Goal: Task Accomplishment & Management: Complete application form

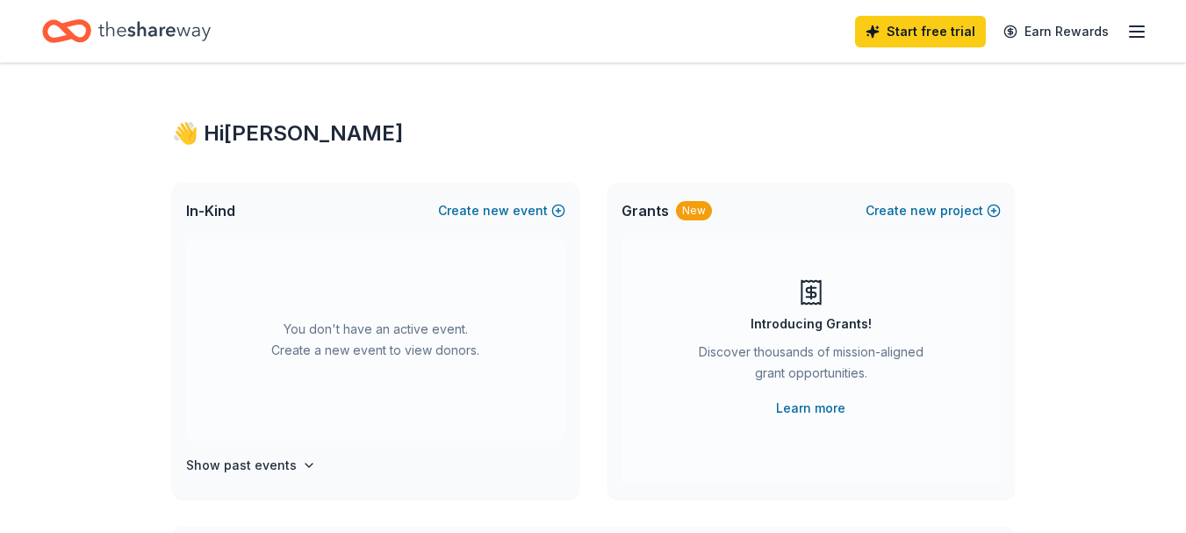
click at [1141, 28] on icon "button" at bounding box center [1136, 31] width 21 height 21
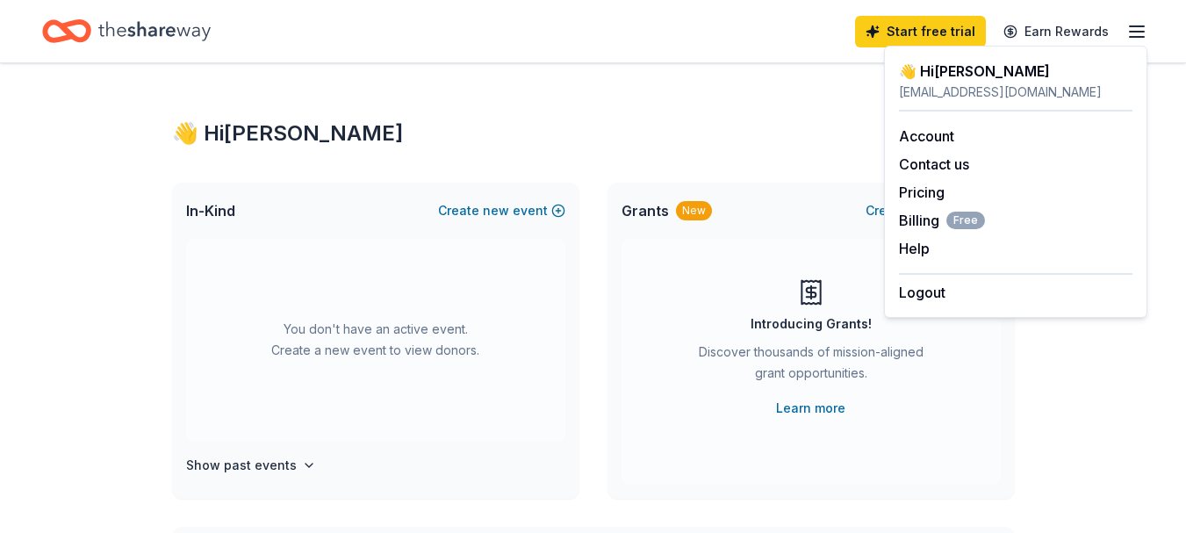
click at [697, 121] on div "👋 Hi Megan" at bounding box center [593, 133] width 842 height 28
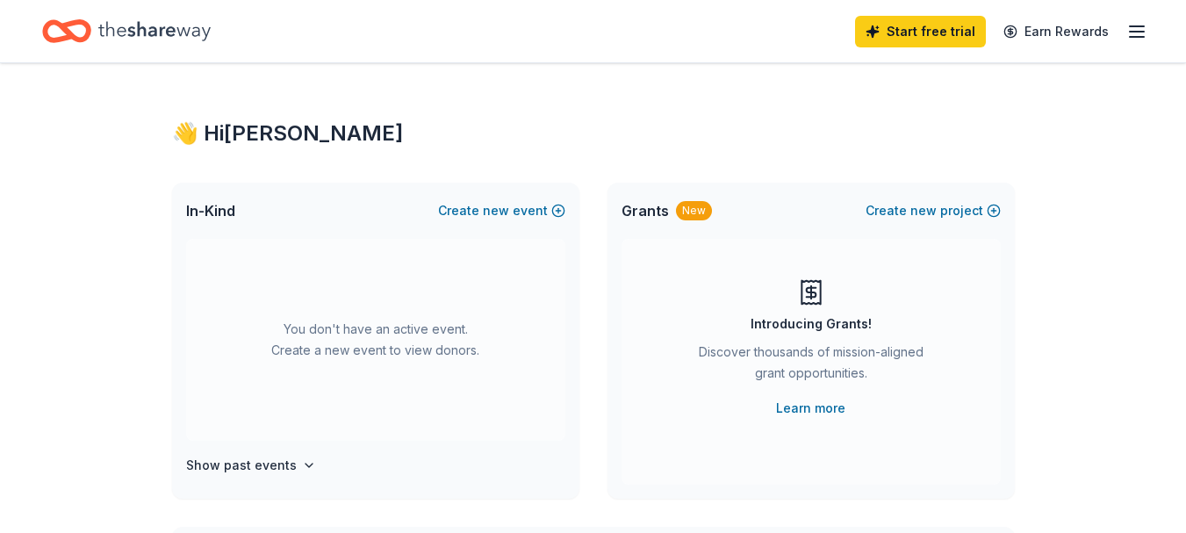
click at [73, 27] on icon "Home" at bounding box center [66, 31] width 49 height 41
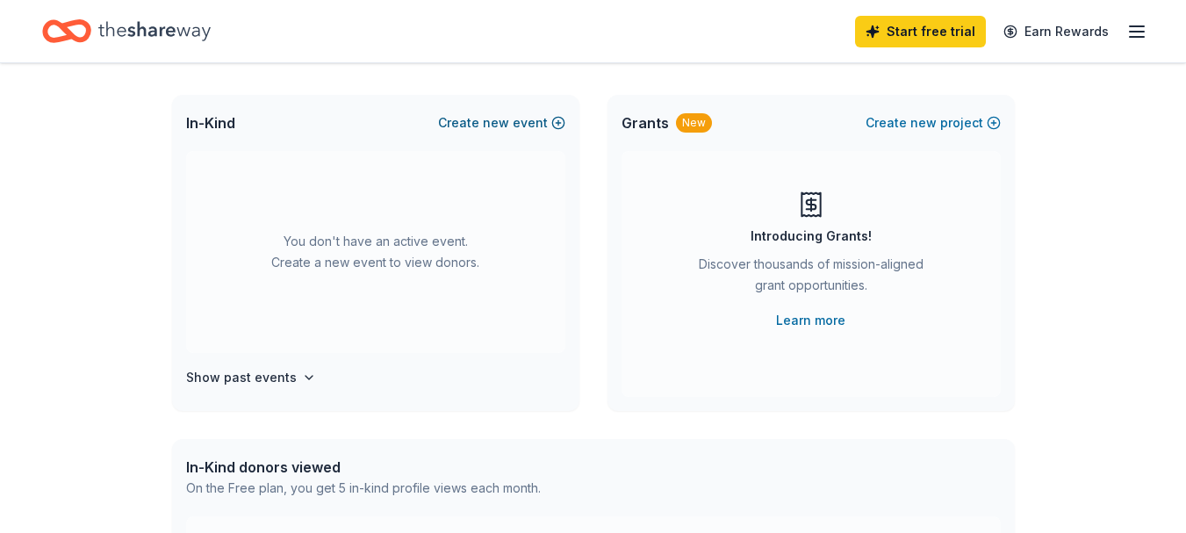
scroll to position [176, 0]
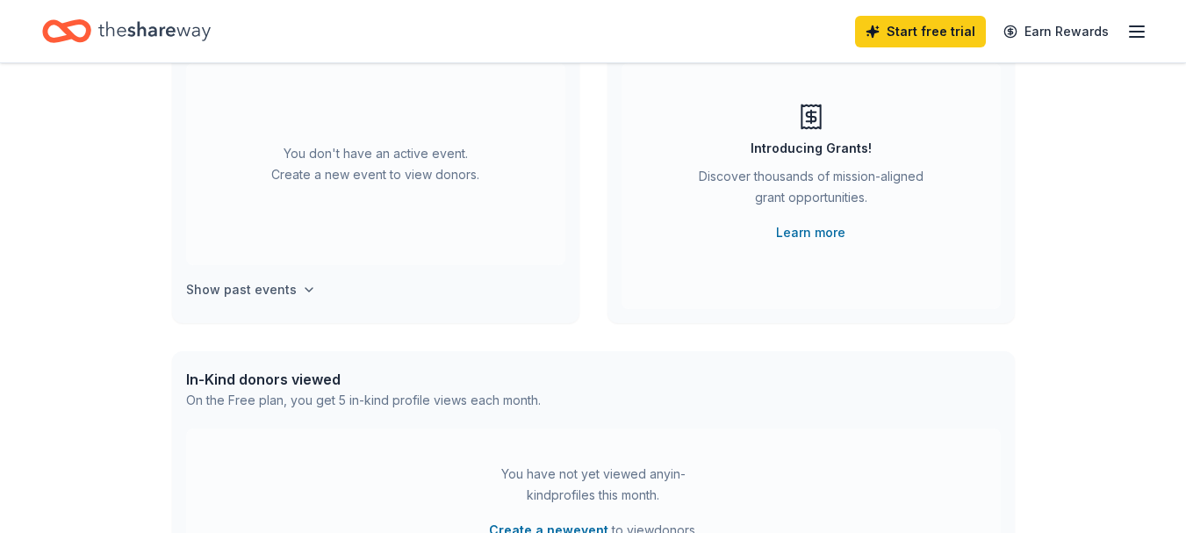
click at [304, 293] on icon "button" at bounding box center [309, 290] width 14 height 14
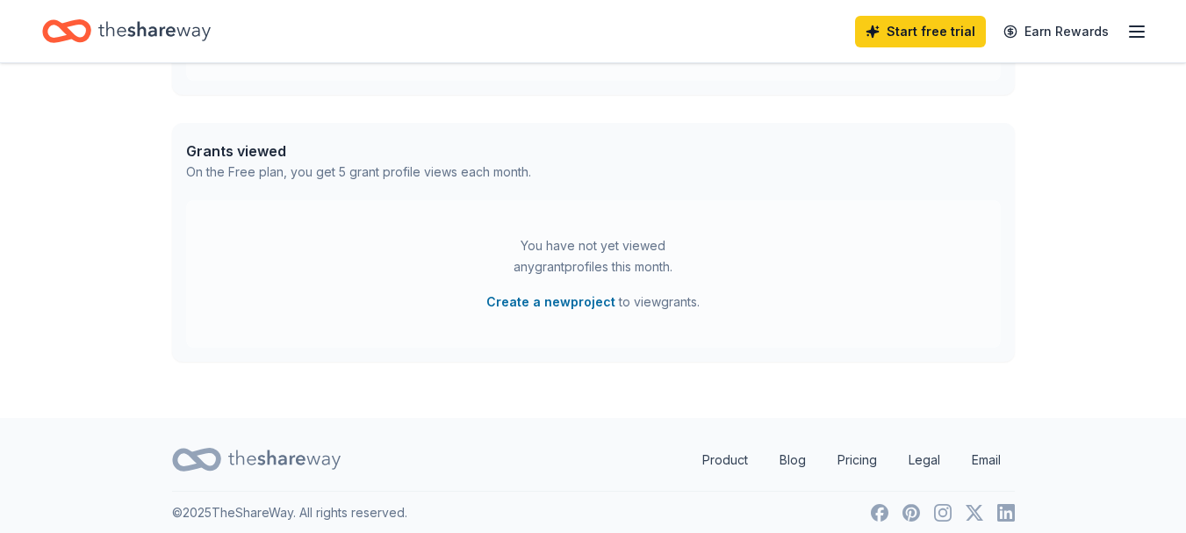
scroll to position [155, 0]
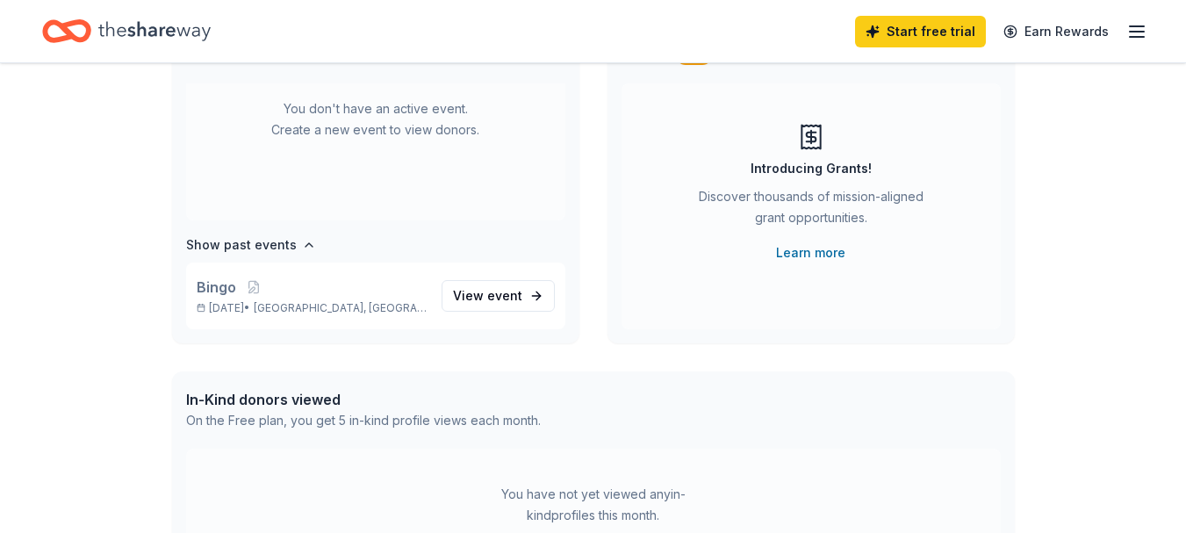
click at [1146, 21] on icon "button" at bounding box center [1136, 31] width 21 height 21
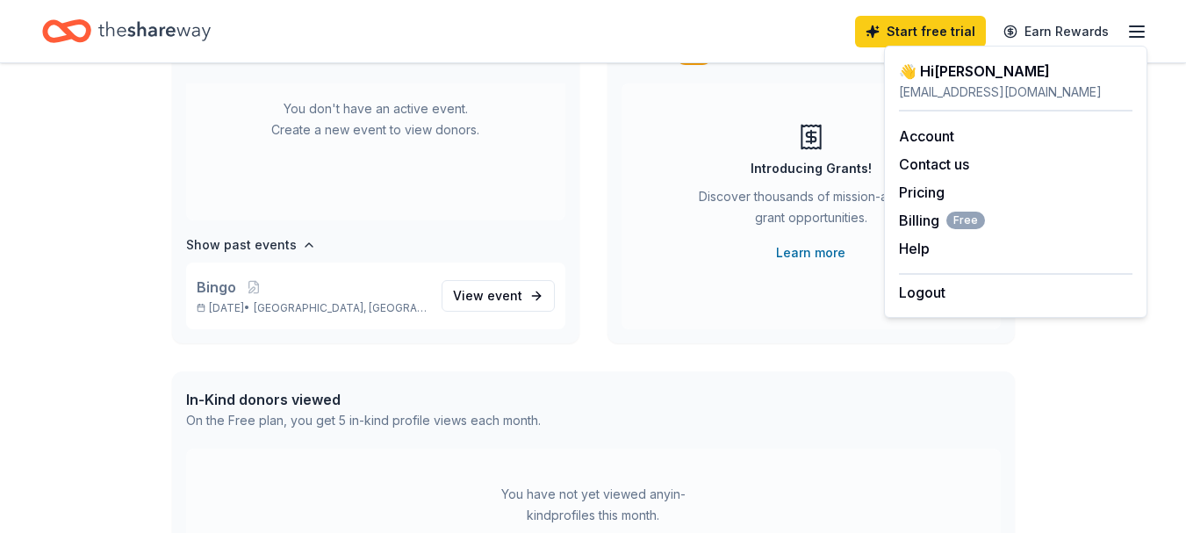
click at [663, 118] on div "Introducing Grants! Discover thousands of mission-aligned grant opportunities. …" at bounding box center [810, 206] width 379 height 246
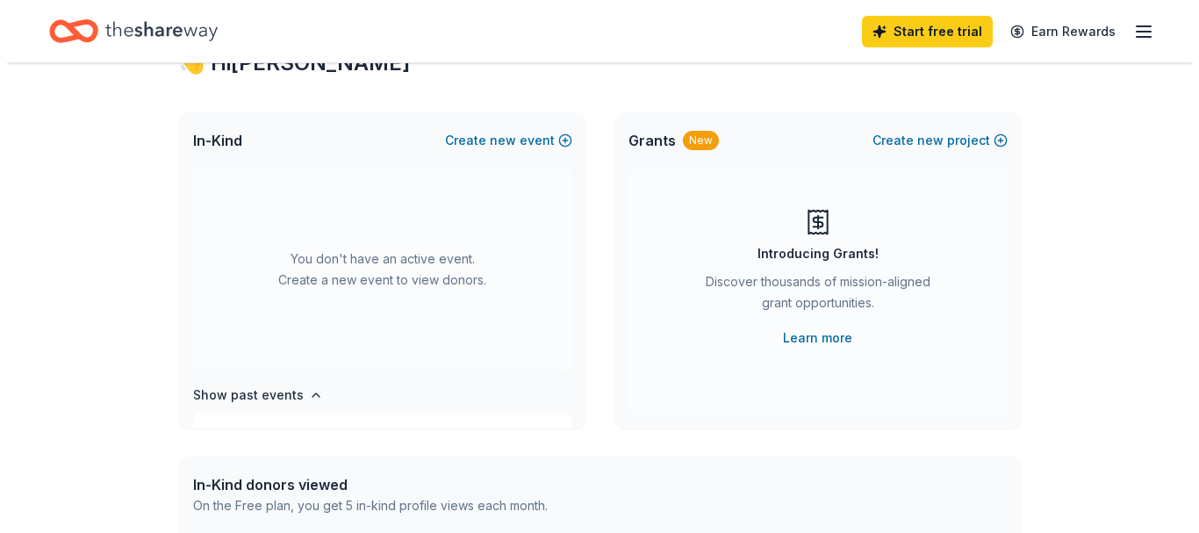
scroll to position [0, 0]
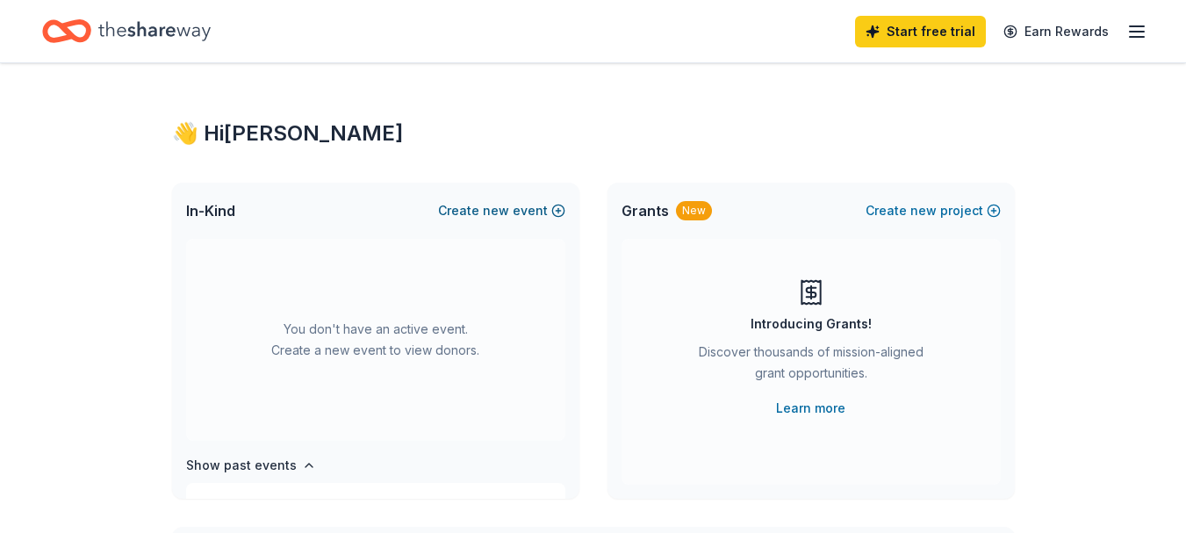
click at [551, 213] on button "Create new event" at bounding box center [501, 210] width 127 height 21
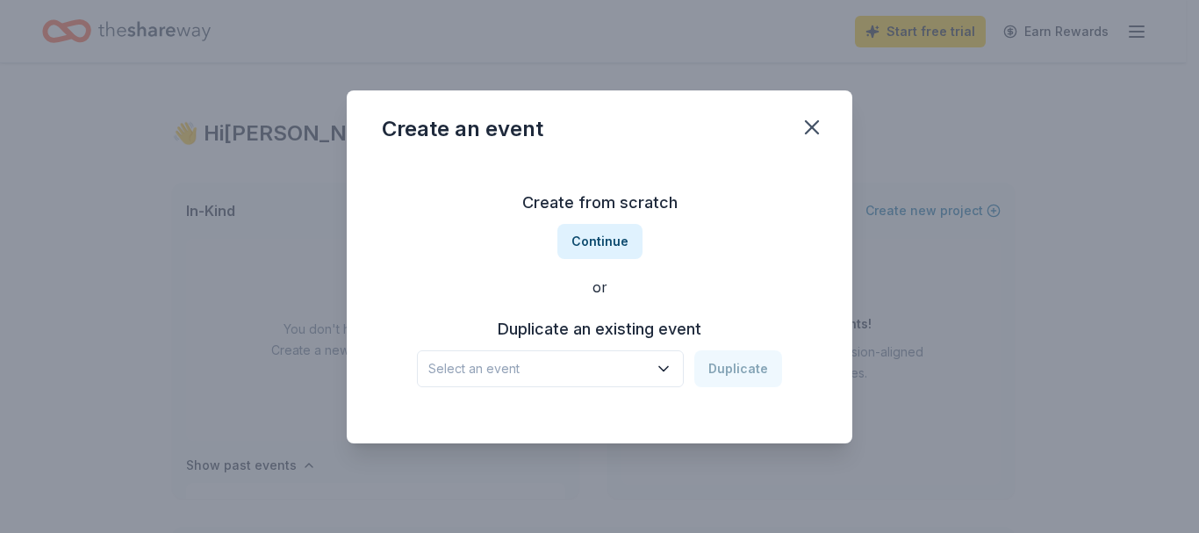
drag, startPoint x: 588, startPoint y: 235, endPoint x: 681, endPoint y: 397, distance: 186.4
click at [681, 440] on div "Create from scratch Continue or Duplicate an existing event Select an event Dup…" at bounding box center [599, 302] width 505 height 283
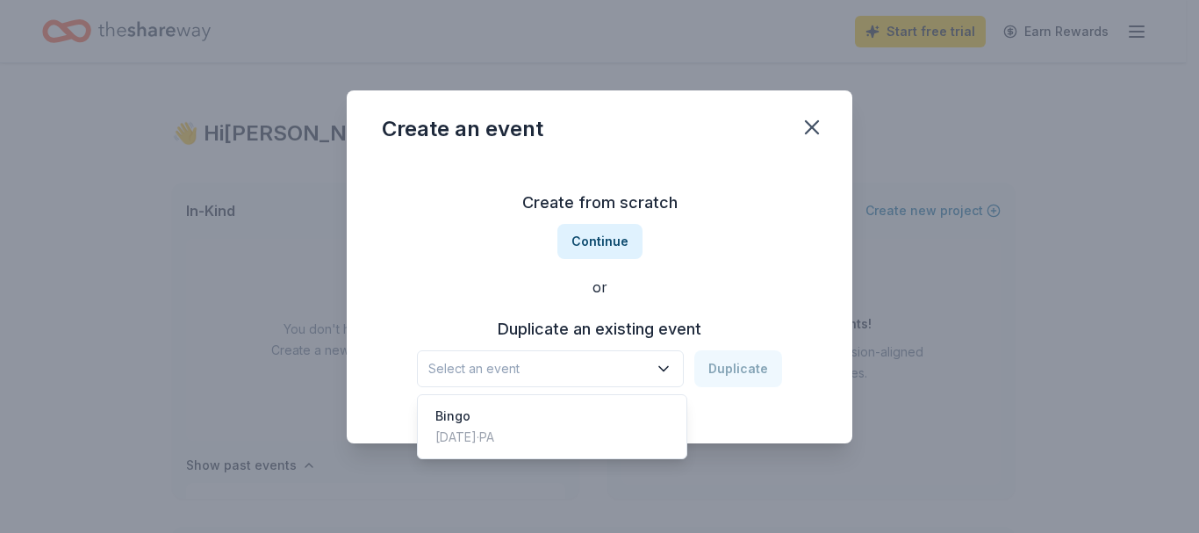
click at [681, 367] on button "Select an event" at bounding box center [550, 368] width 267 height 37
click at [542, 429] on div "Bingo Oct 19, 2024 · PA" at bounding box center [552, 426] width 262 height 56
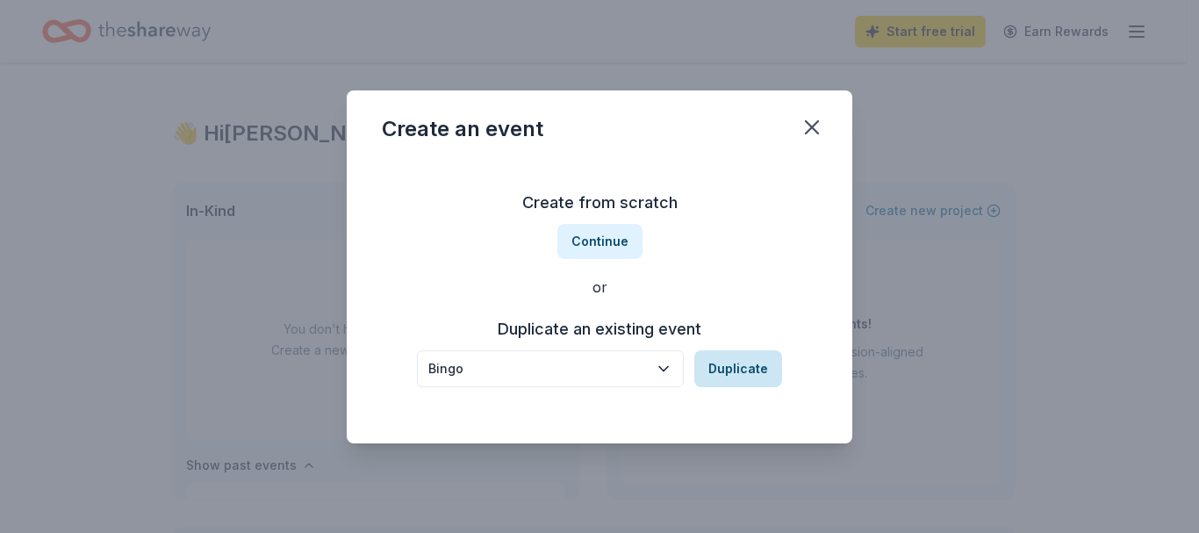
click at [738, 372] on button "Duplicate" at bounding box center [738, 368] width 88 height 37
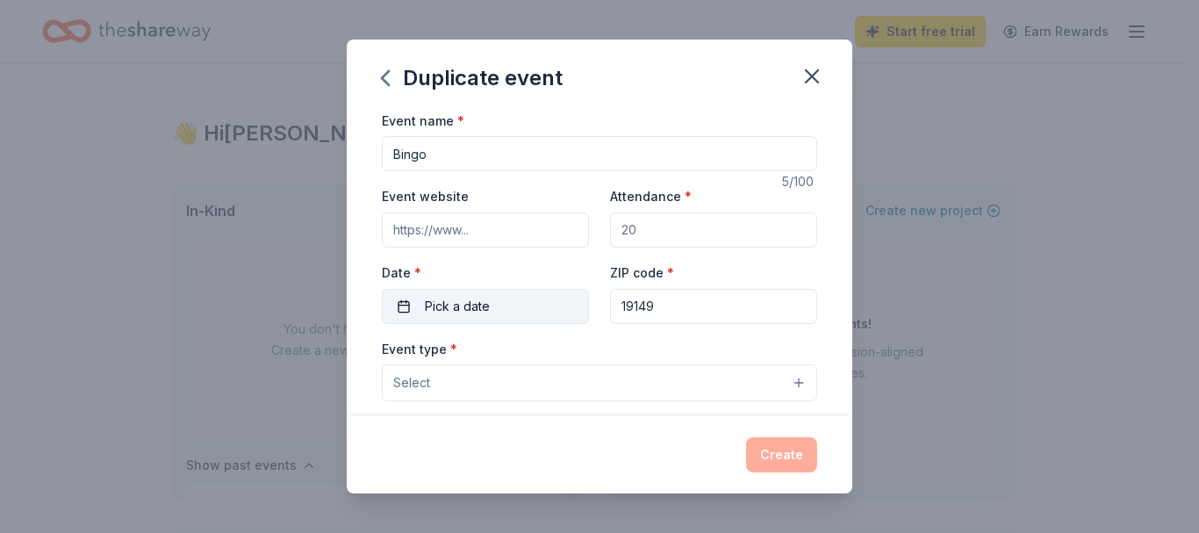
click at [502, 302] on button "Pick a date" at bounding box center [485, 306] width 207 height 35
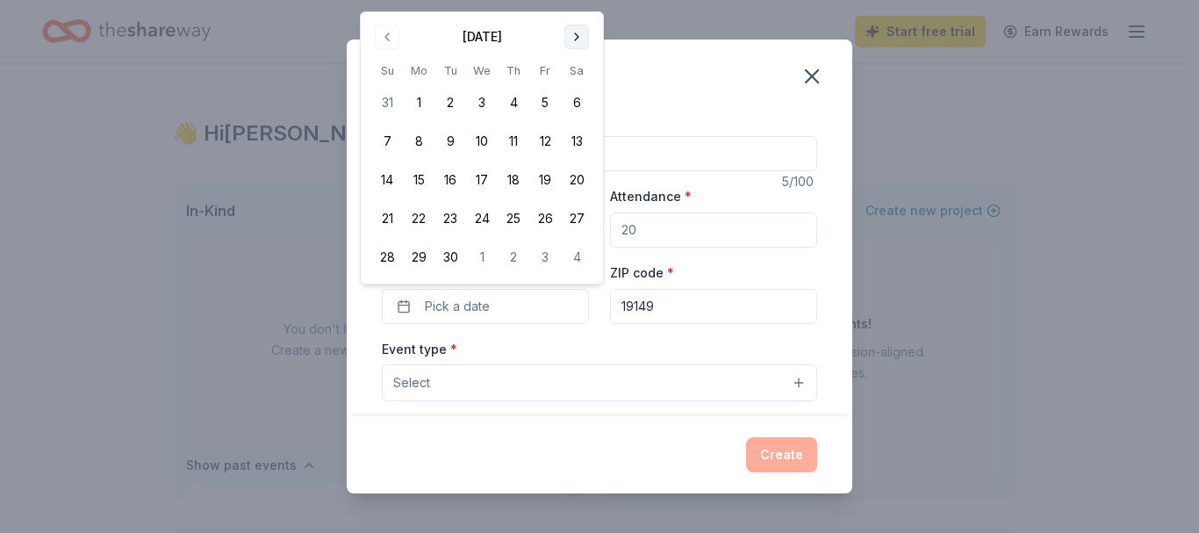
click at [577, 37] on button "Go to next month" at bounding box center [576, 37] width 25 height 25
click at [577, 38] on button "Go to next month" at bounding box center [576, 37] width 25 height 25
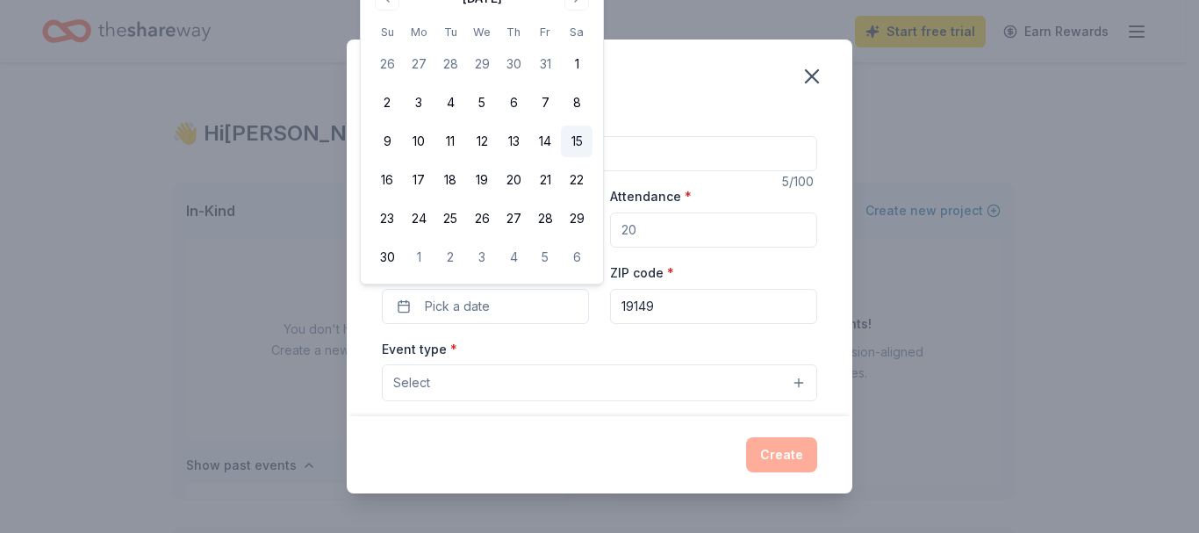
click at [577, 141] on button "15" at bounding box center [577, 141] width 32 height 32
click at [636, 348] on div "Event type * Select" at bounding box center [599, 370] width 435 height 64
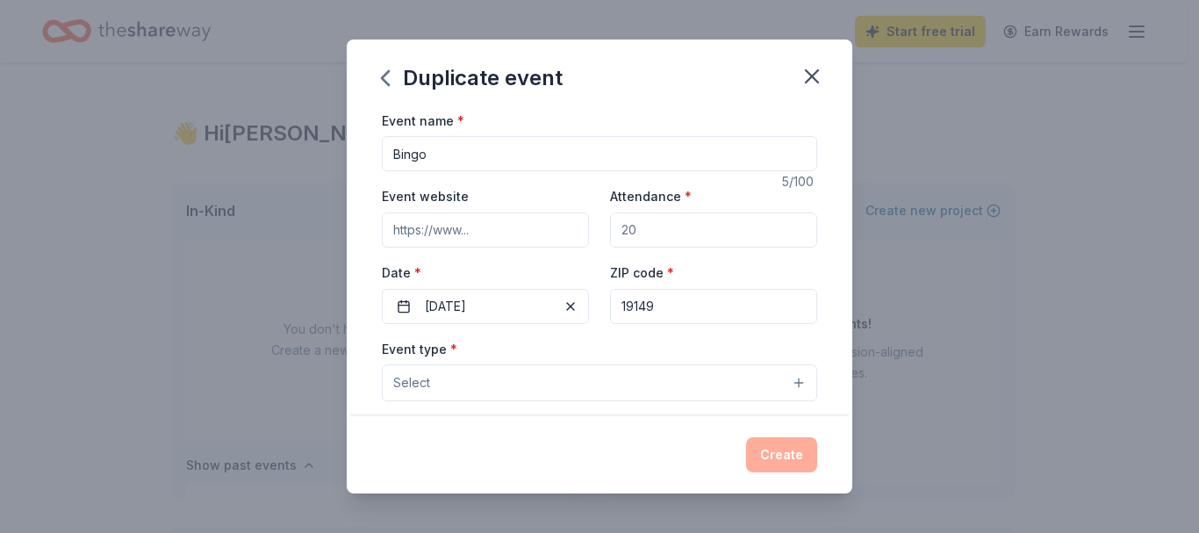
click at [677, 227] on input "Attendance *" at bounding box center [713, 229] width 207 height 35
type input "250"
click at [523, 219] on input "Event website" at bounding box center [485, 229] width 207 height 35
click at [719, 396] on button "Select" at bounding box center [599, 382] width 435 height 37
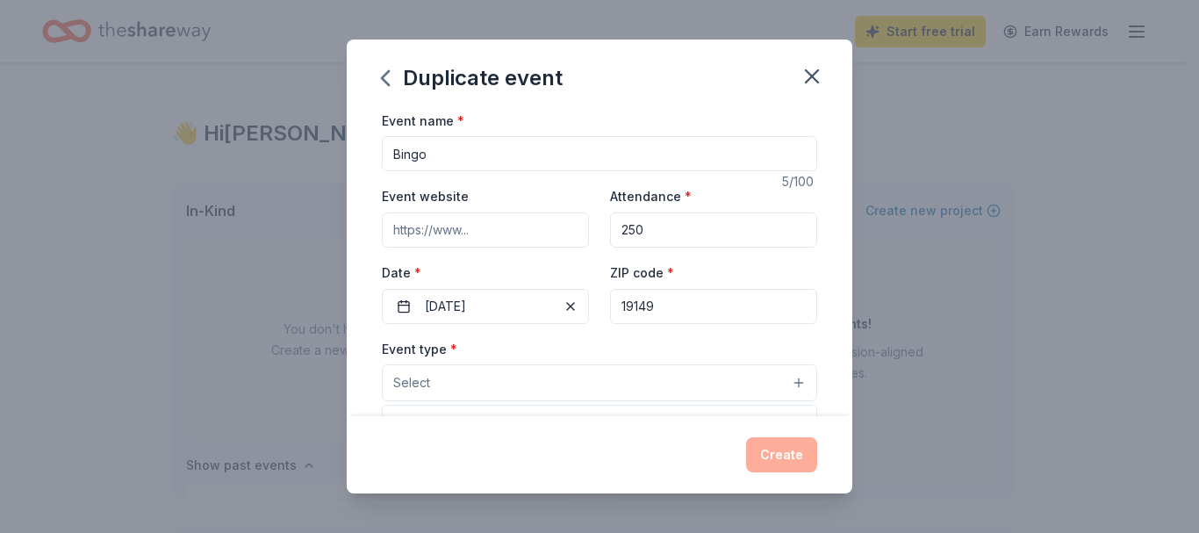
click at [781, 377] on button "Select" at bounding box center [599, 382] width 435 height 37
click at [672, 374] on button "Select" at bounding box center [599, 382] width 435 height 37
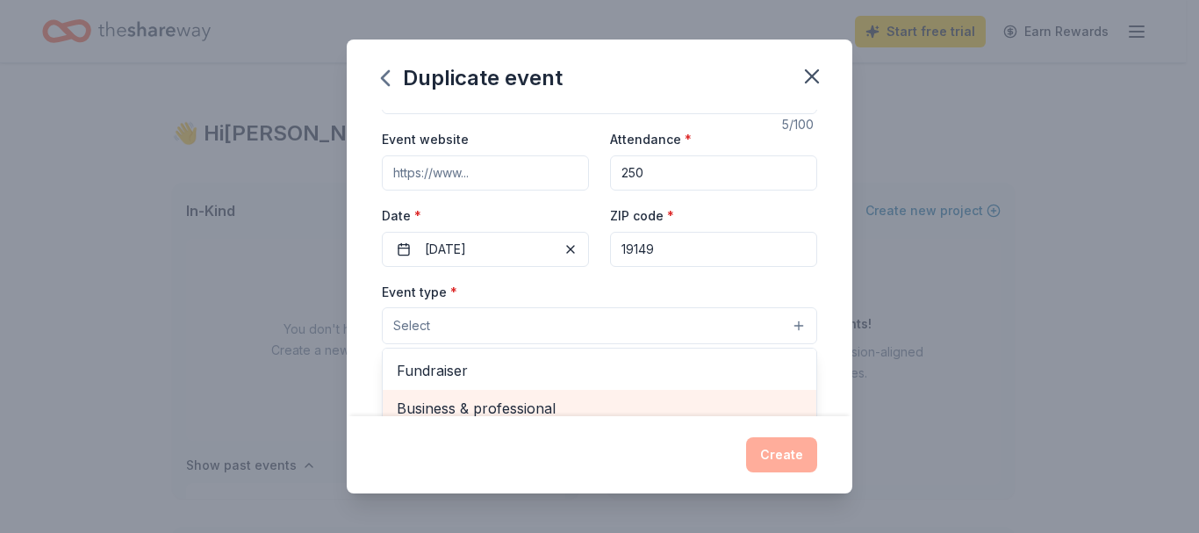
scroll to position [88, 0]
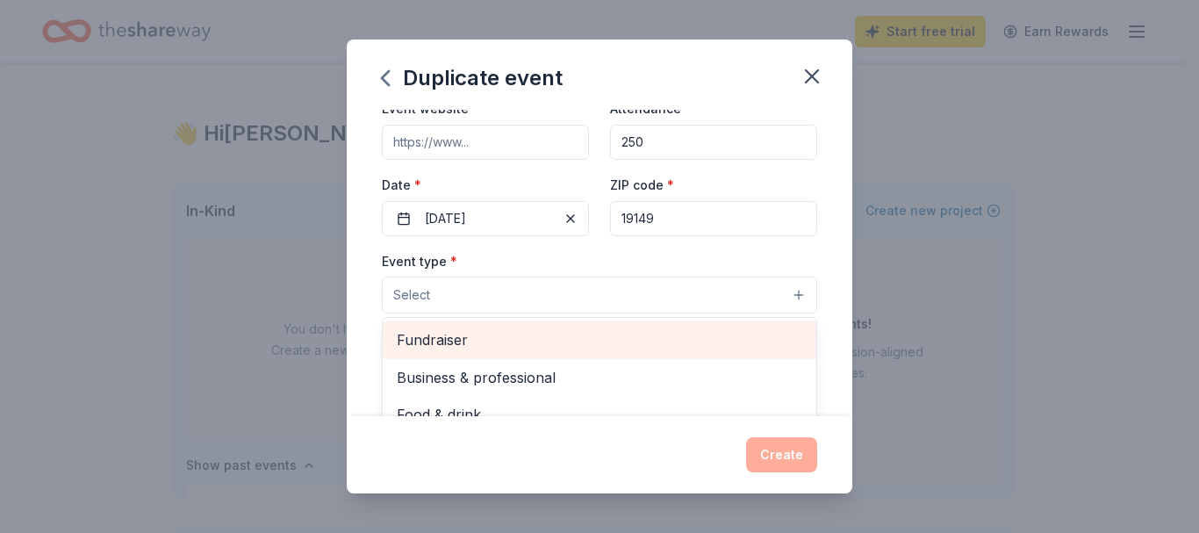
click at [577, 333] on span "Fundraiser" at bounding box center [599, 339] width 405 height 23
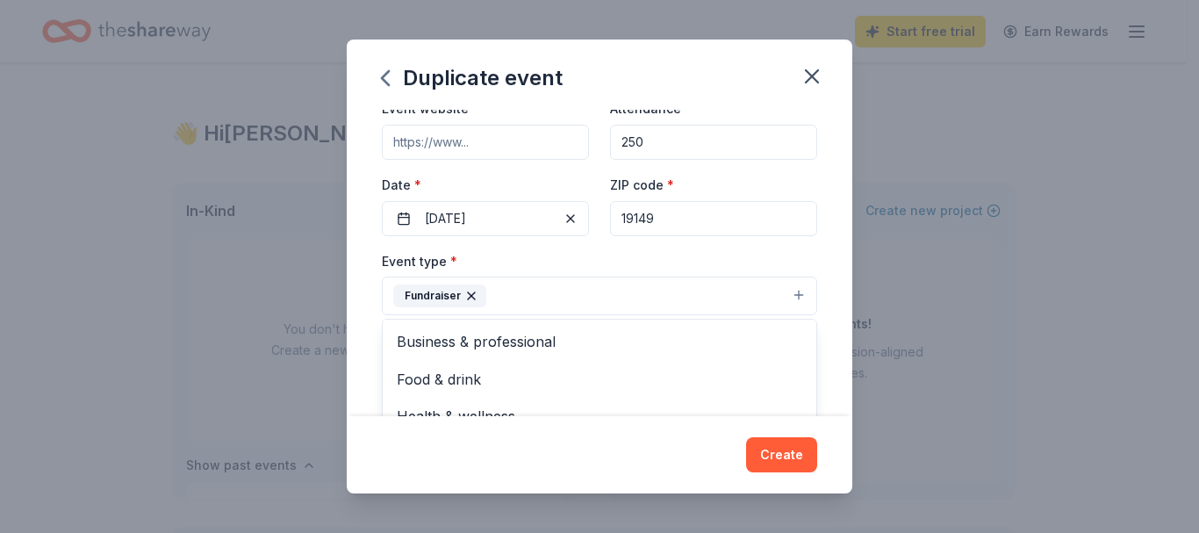
click at [785, 454] on div "Duplicate event Event name * Bingo 5 /100 Event website Attendance * 250 Date *…" at bounding box center [599, 266] width 505 height 455
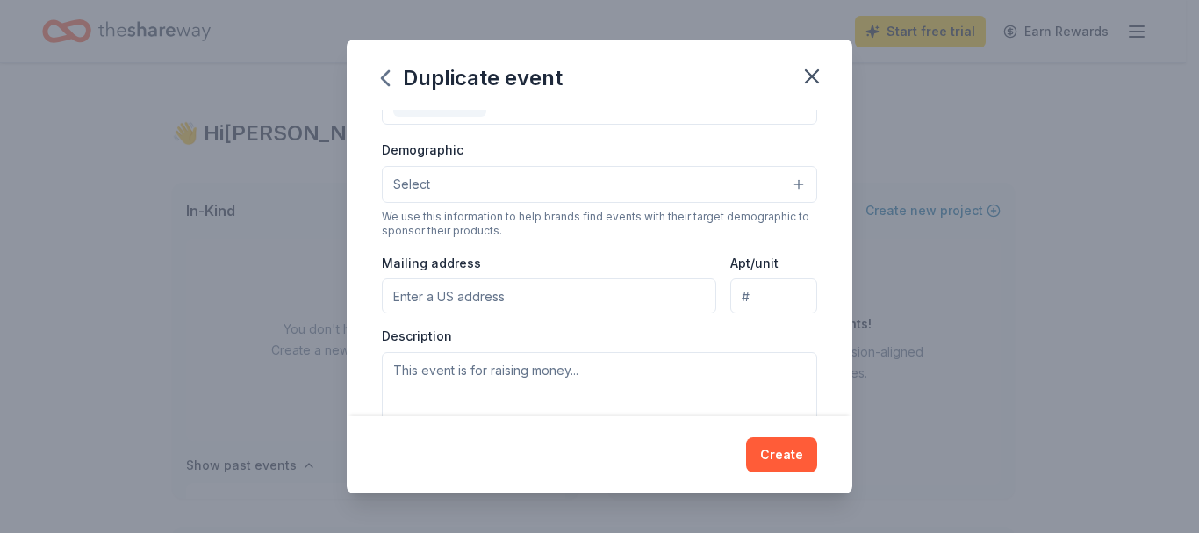
scroll to position [263, 0]
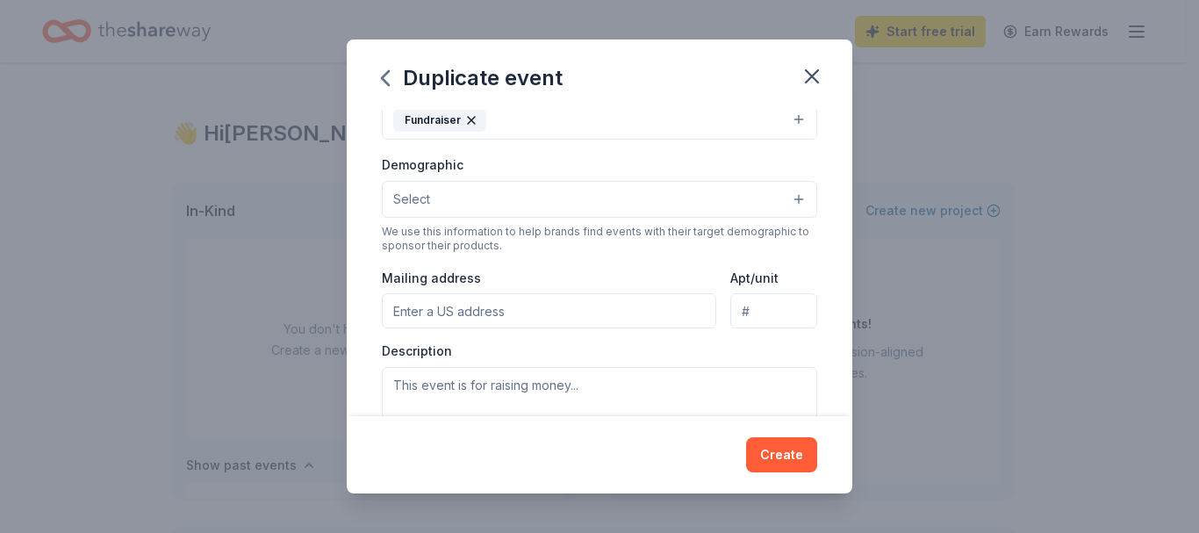
drag, startPoint x: 579, startPoint y: 312, endPoint x: 597, endPoint y: 289, distance: 29.5
click at [579, 312] on input "Mailing address" at bounding box center [549, 310] width 334 height 35
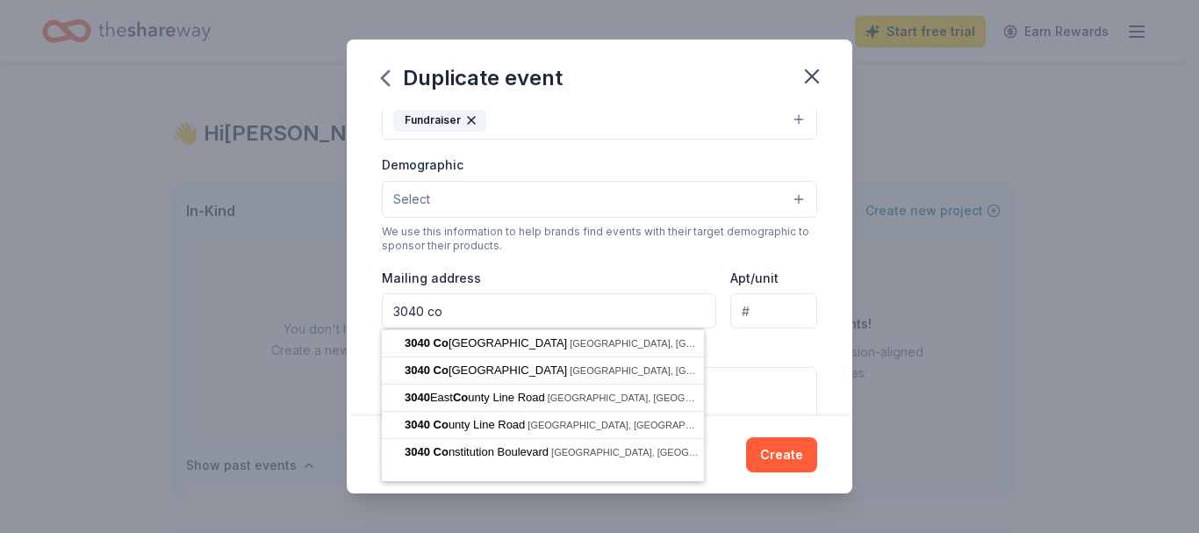
type input "3040 Cottman"
click at [622, 214] on button "Select" at bounding box center [599, 199] width 435 height 37
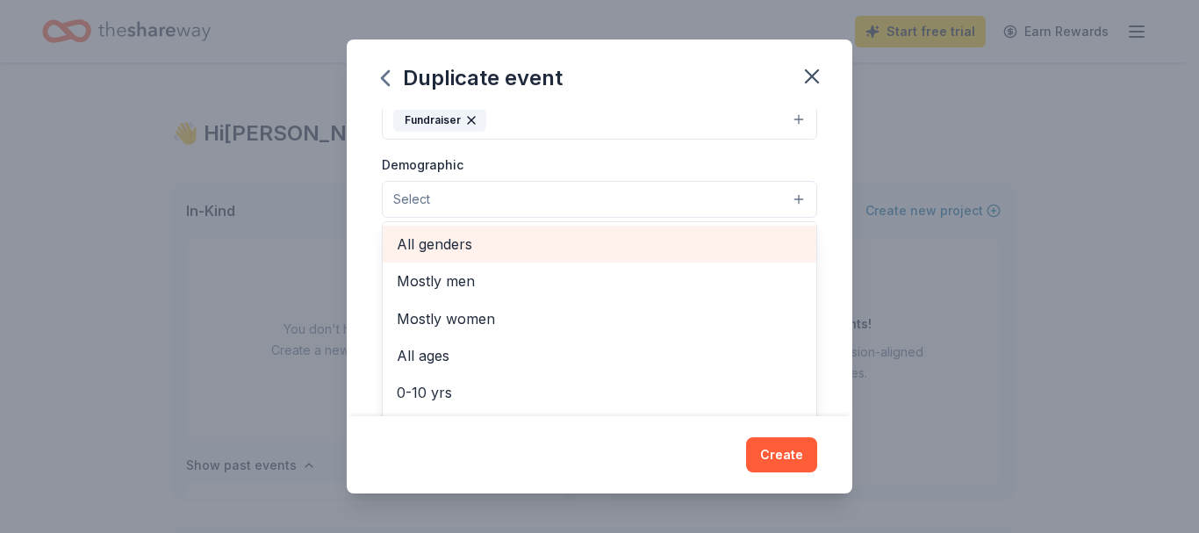
click at [484, 250] on span "All genders" at bounding box center [599, 244] width 405 height 23
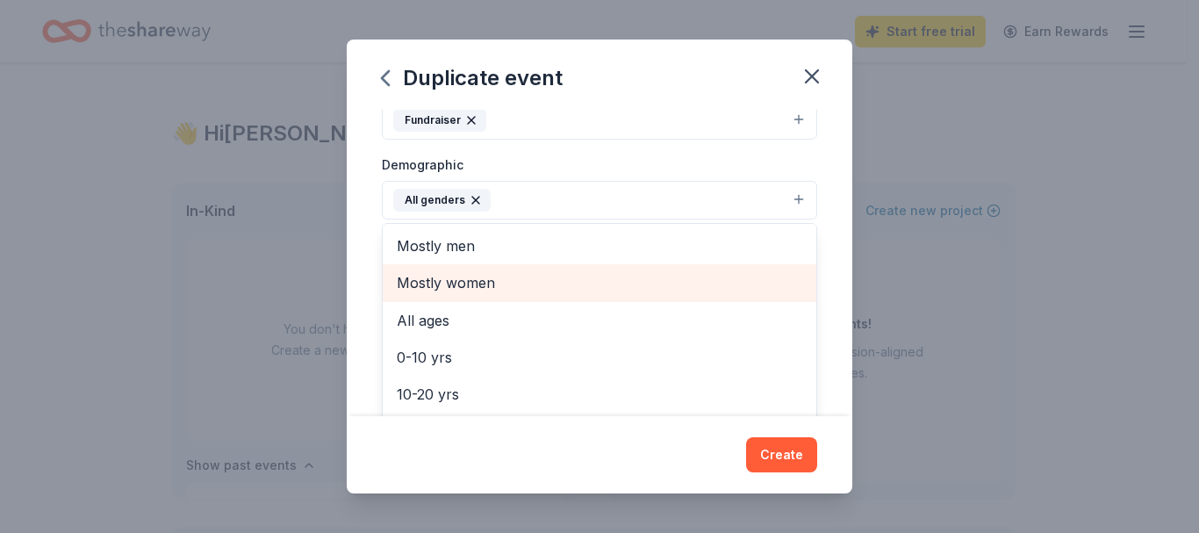
click at [514, 282] on span "Mostly women" at bounding box center [599, 282] width 405 height 23
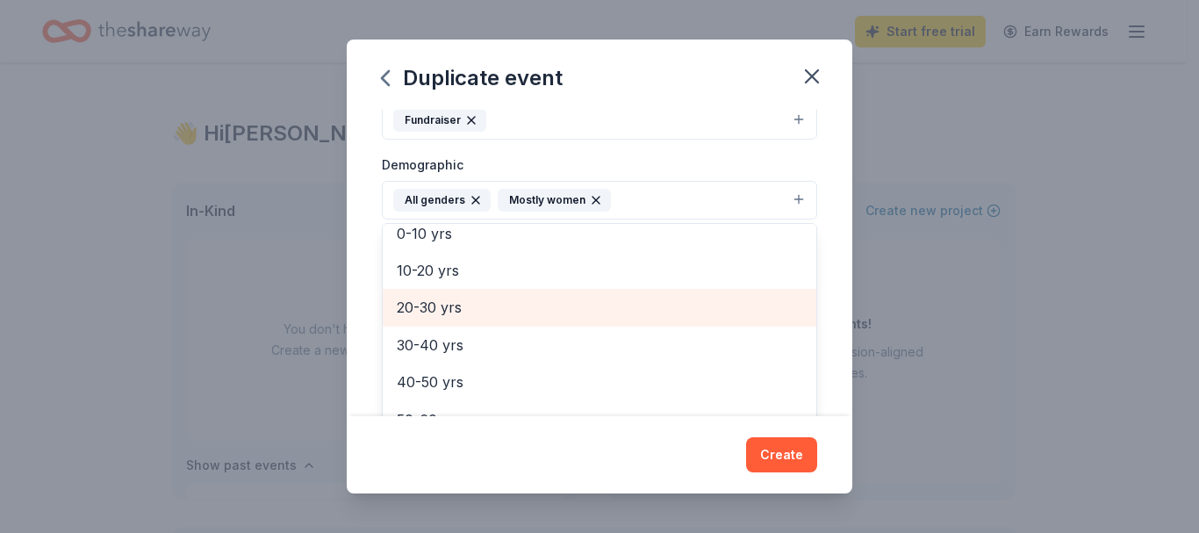
scroll to position [88, 0]
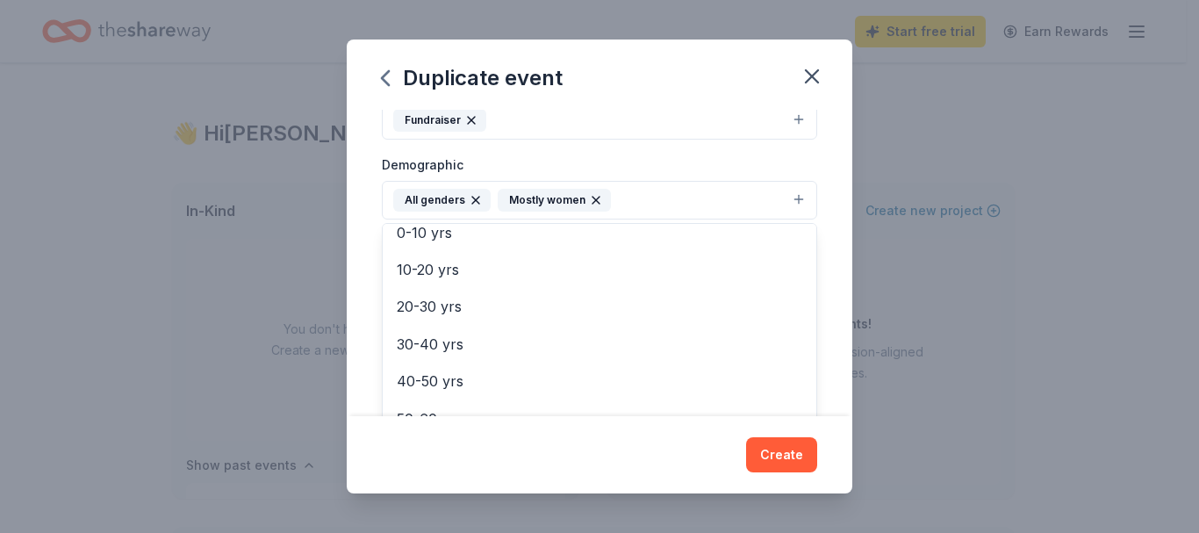
click at [828, 209] on div "Event name * Bingo 5 /100 Event website Attendance * 250 Date * 11/15/2025 ZIP …" at bounding box center [599, 263] width 505 height 307
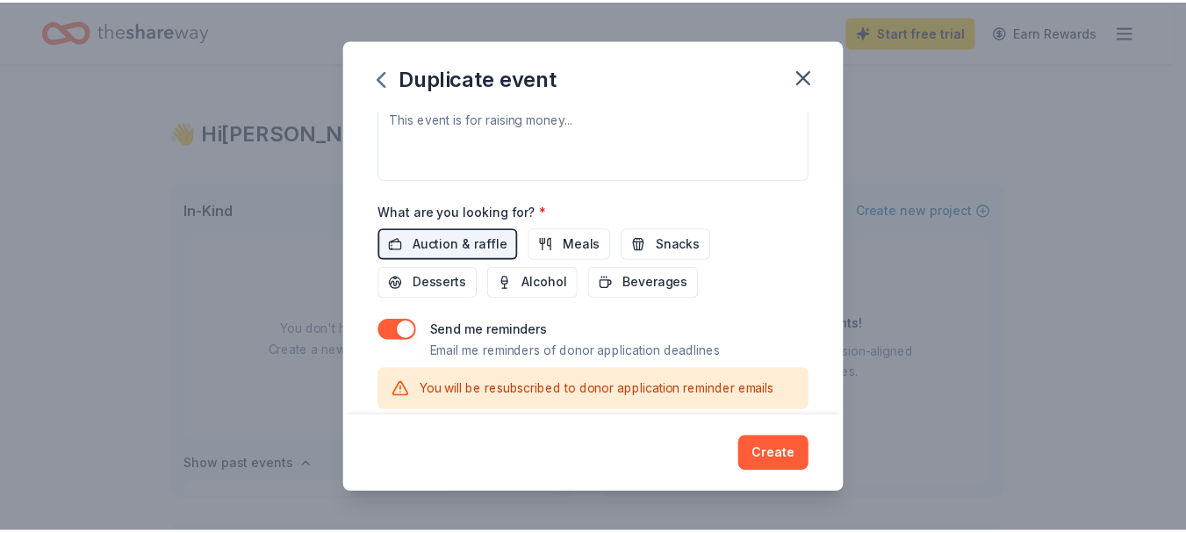
scroll to position [778, 0]
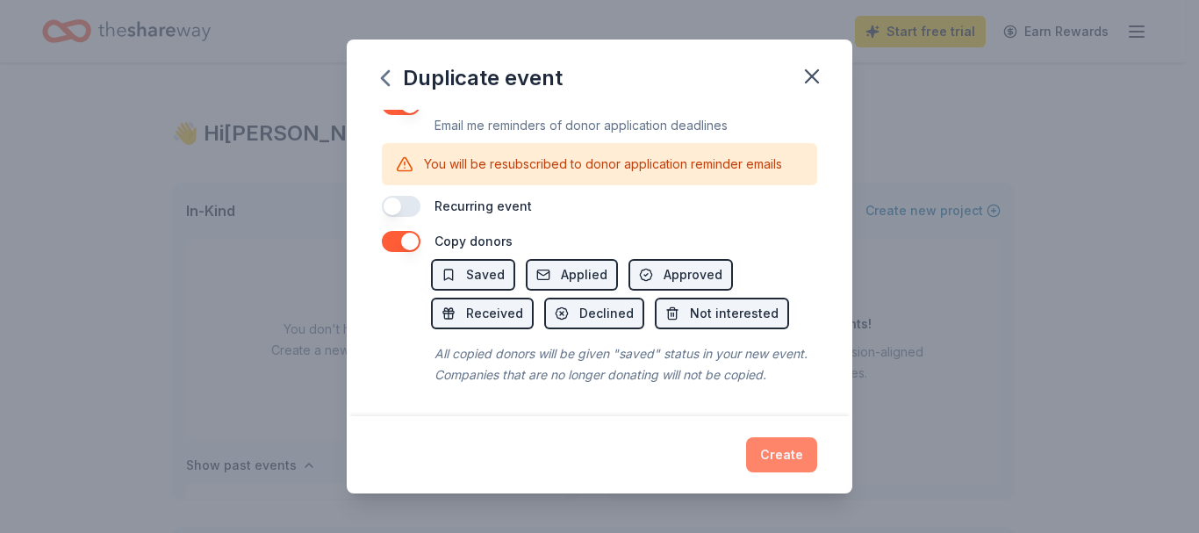
click at [771, 458] on button "Create" at bounding box center [781, 454] width 71 height 35
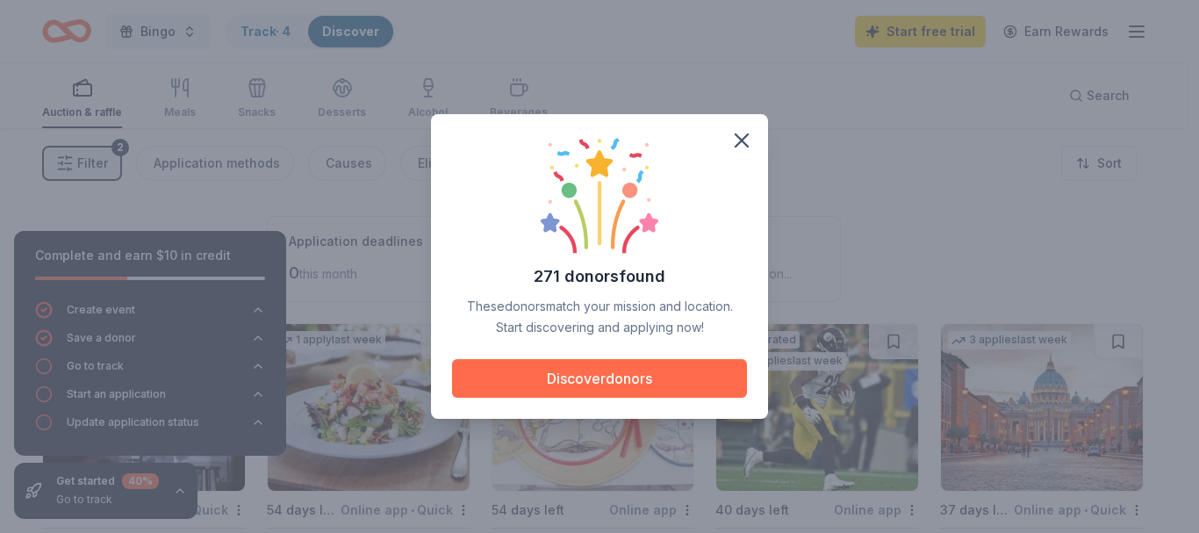
click at [626, 380] on button "Discover donors" at bounding box center [599, 378] width 295 height 39
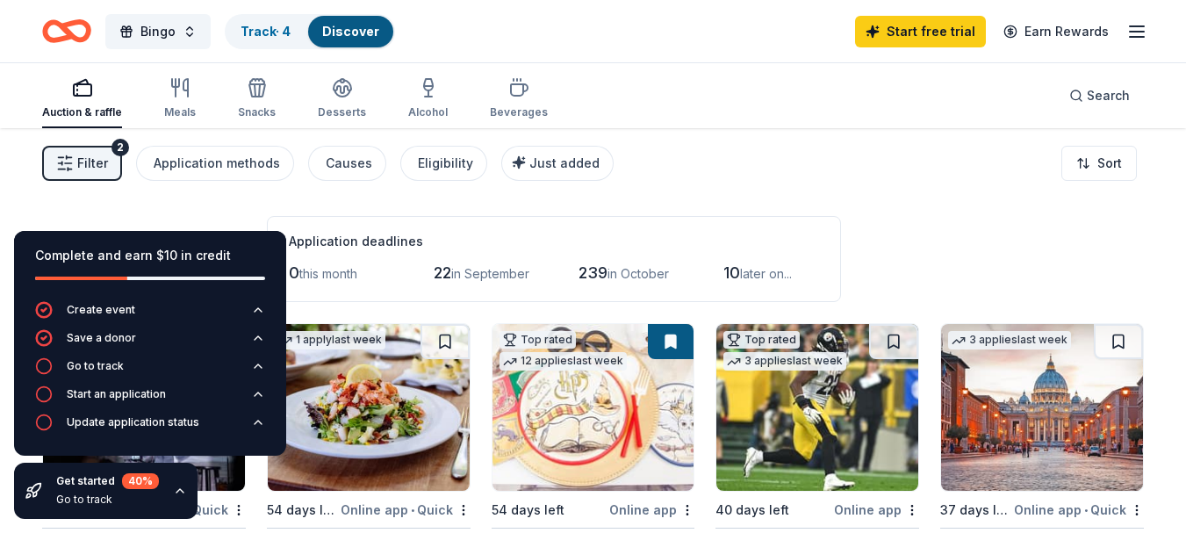
click at [91, 161] on span "Filter" at bounding box center [92, 163] width 31 height 21
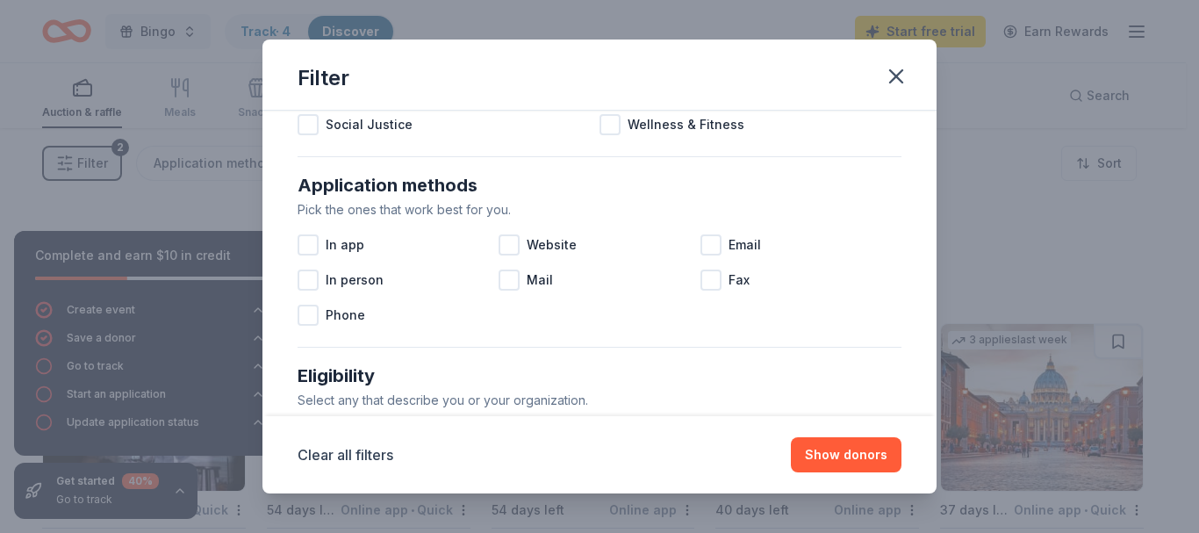
scroll to position [351, 0]
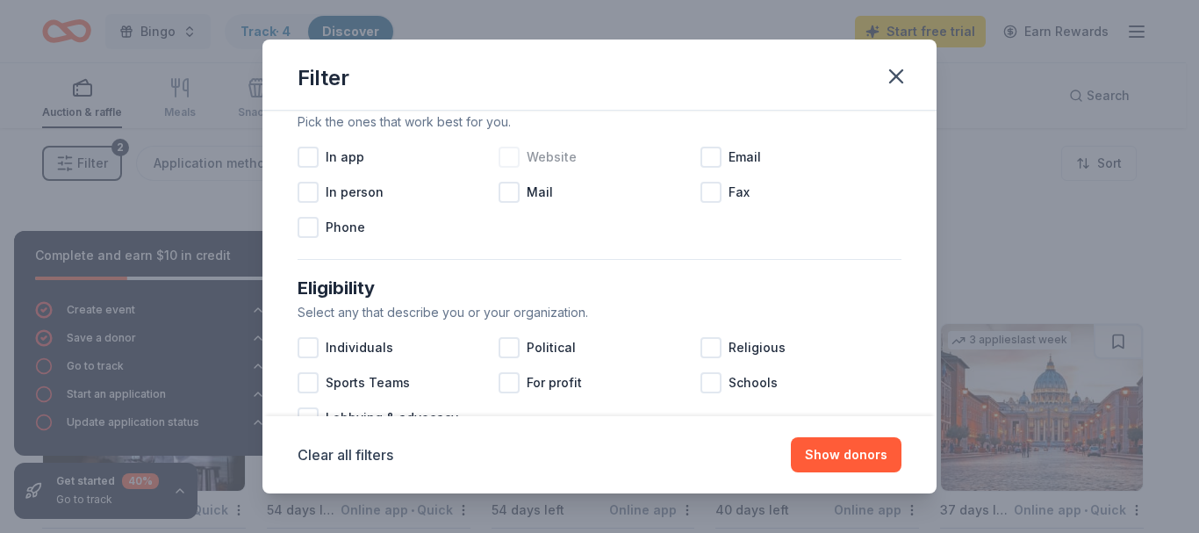
drag, startPoint x: 499, startPoint y: 161, endPoint x: 534, endPoint y: 159, distance: 34.3
click at [505, 161] on div at bounding box center [508, 157] width 21 height 21
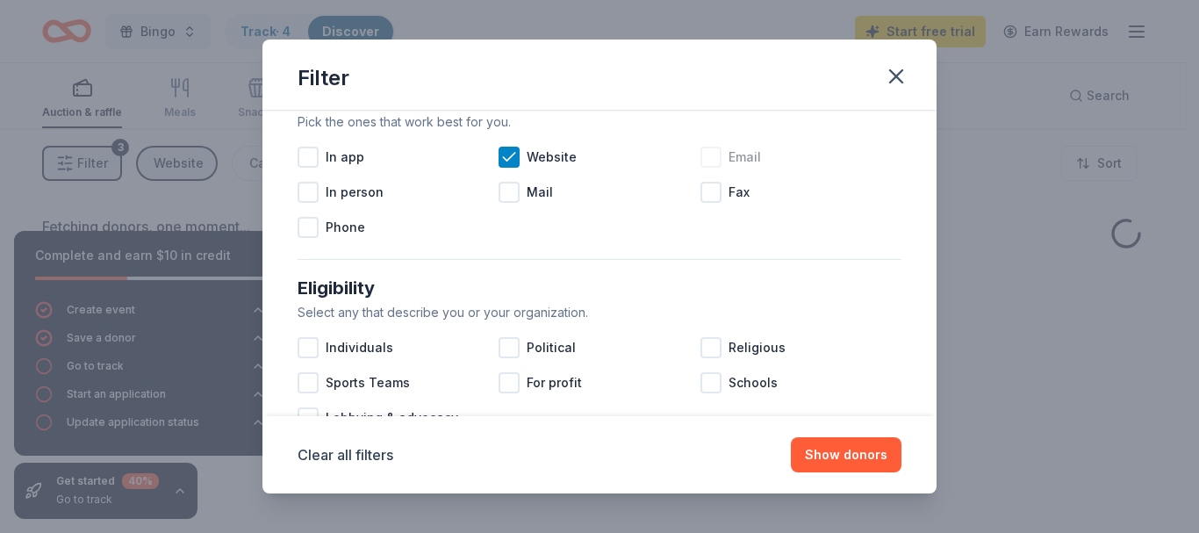
click at [705, 159] on div at bounding box center [710, 157] width 21 height 21
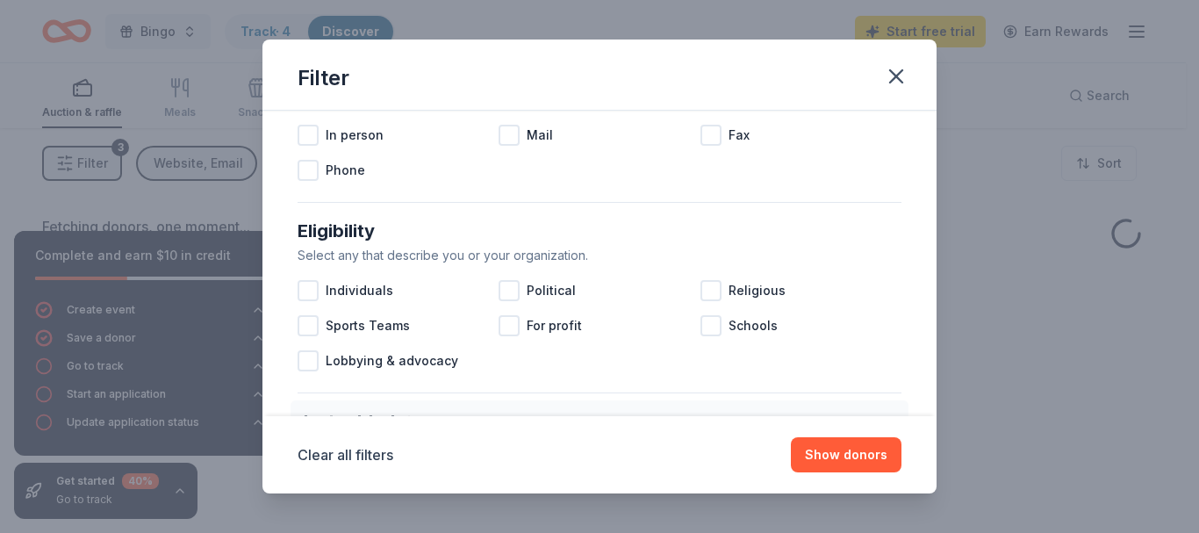
scroll to position [439, 0]
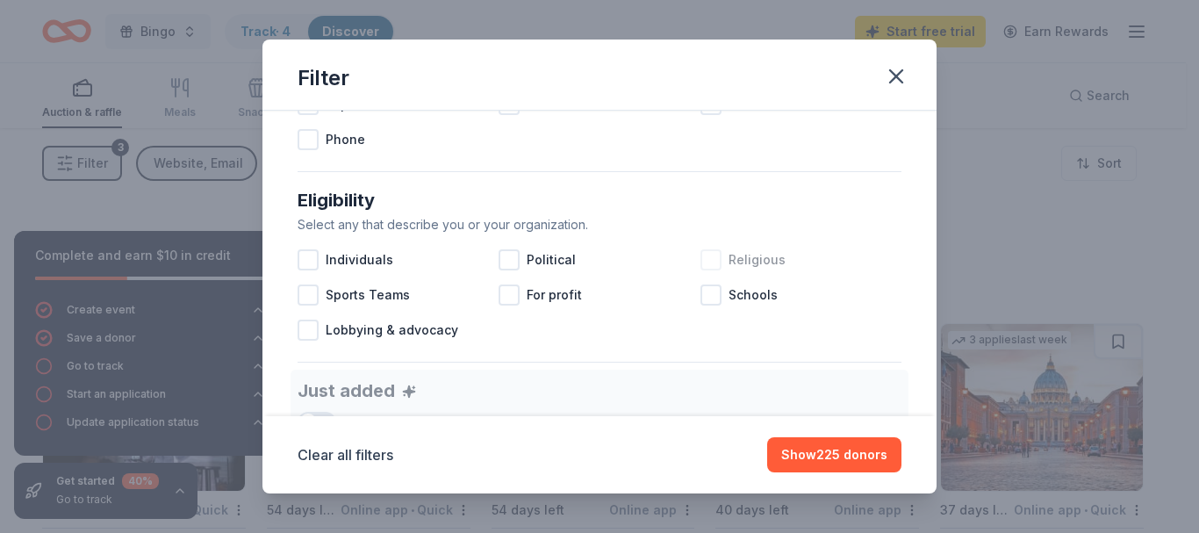
click at [701, 254] on div at bounding box center [710, 259] width 21 height 21
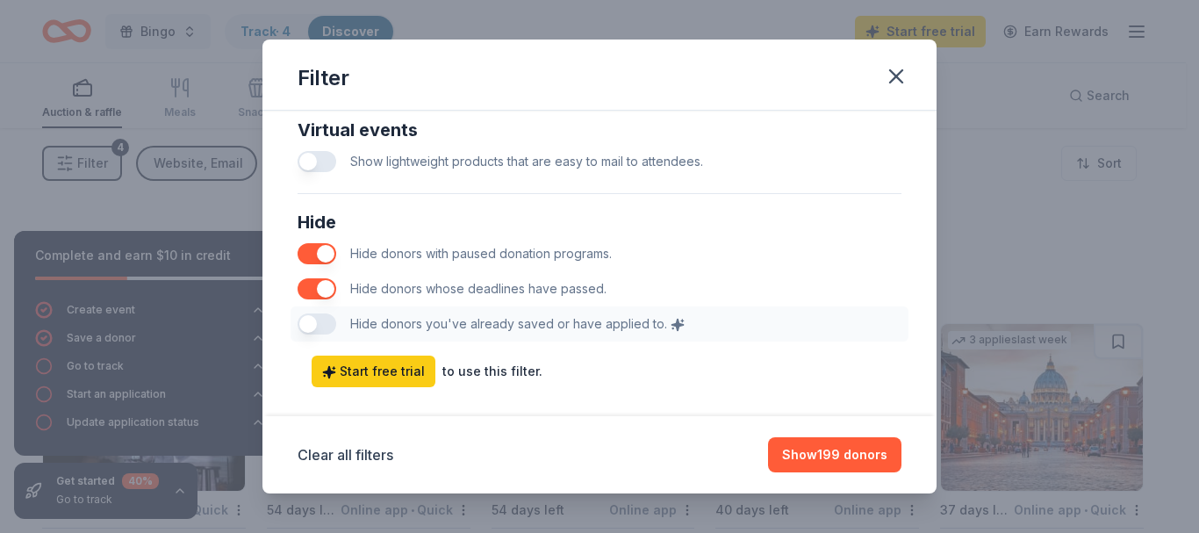
scroll to position [878, 0]
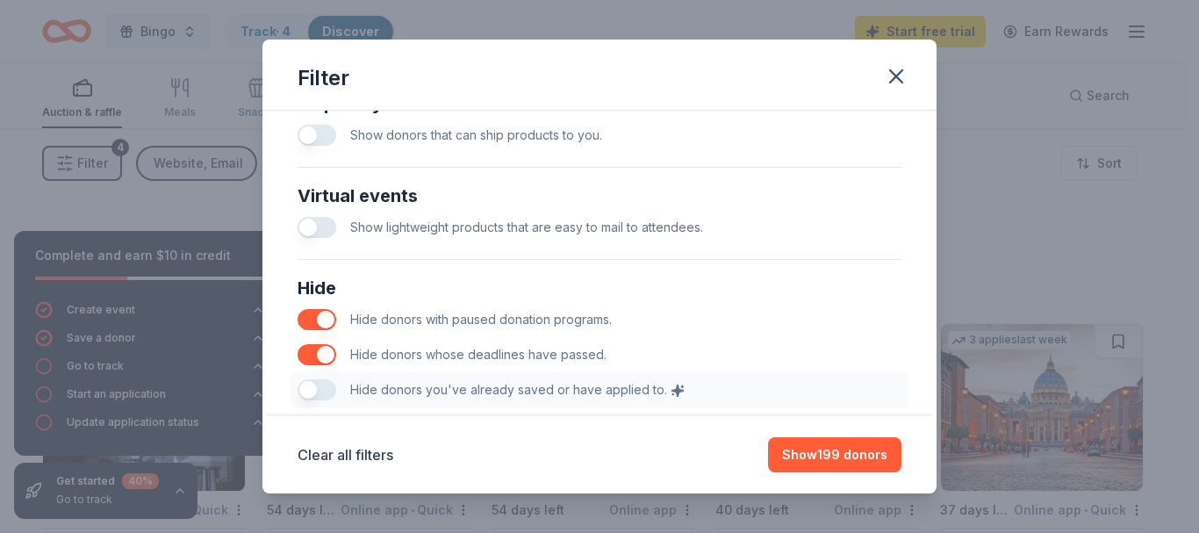
click at [320, 129] on button "button" at bounding box center [316, 135] width 39 height 21
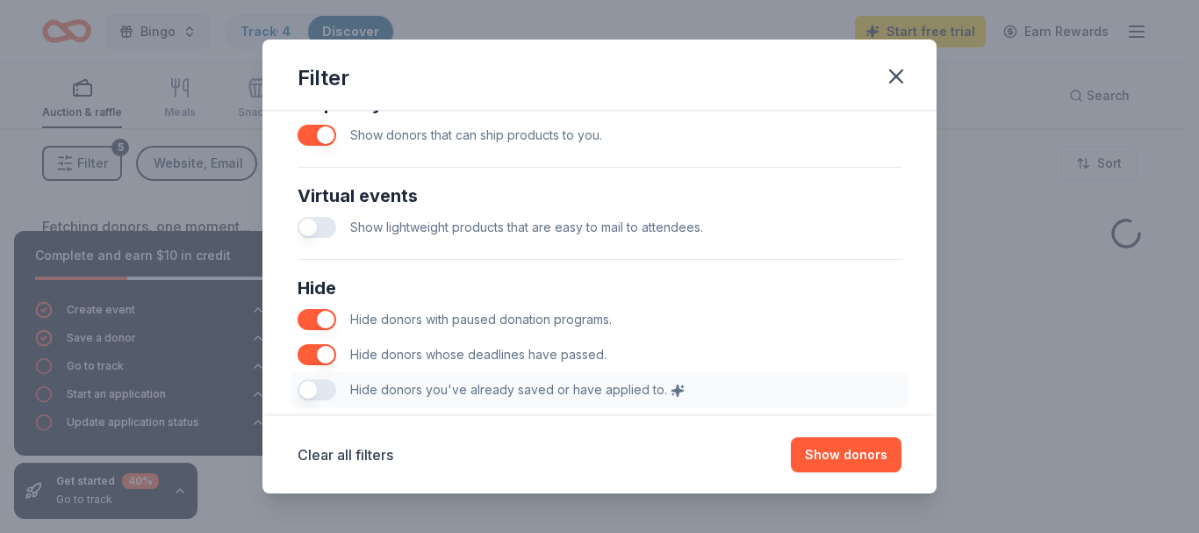
click at [333, 220] on button "button" at bounding box center [316, 227] width 39 height 21
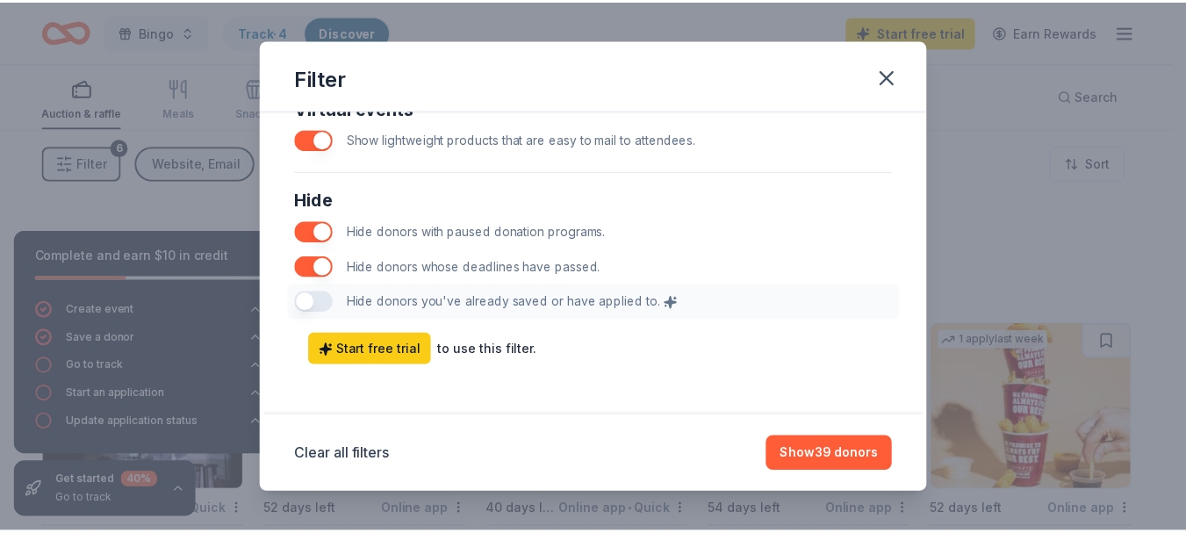
scroll to position [970, 0]
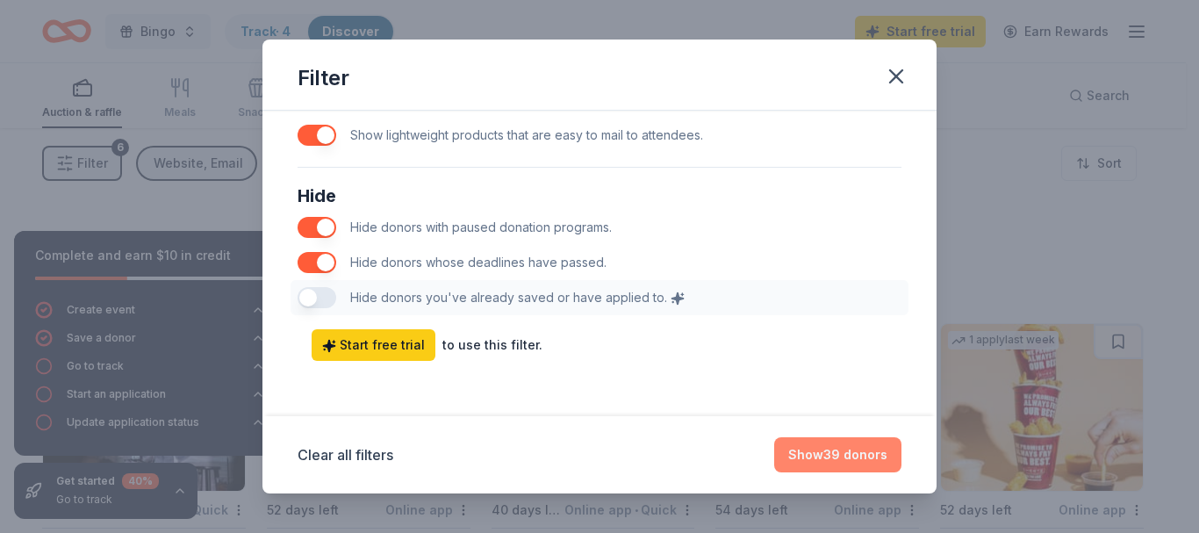
click at [851, 455] on button "Show 39 donors" at bounding box center [837, 454] width 127 height 35
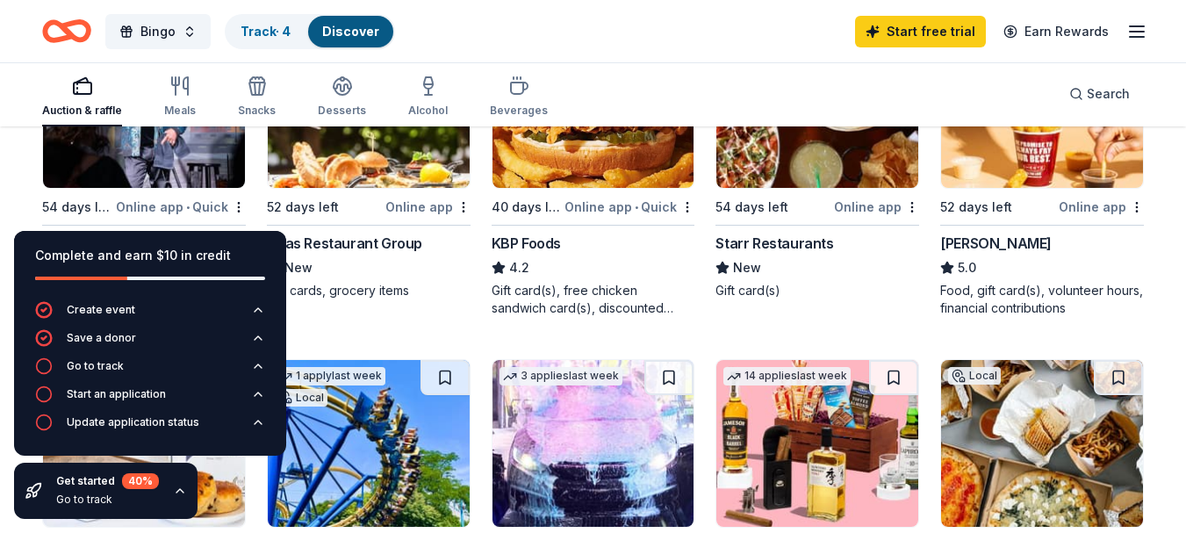
scroll to position [263, 0]
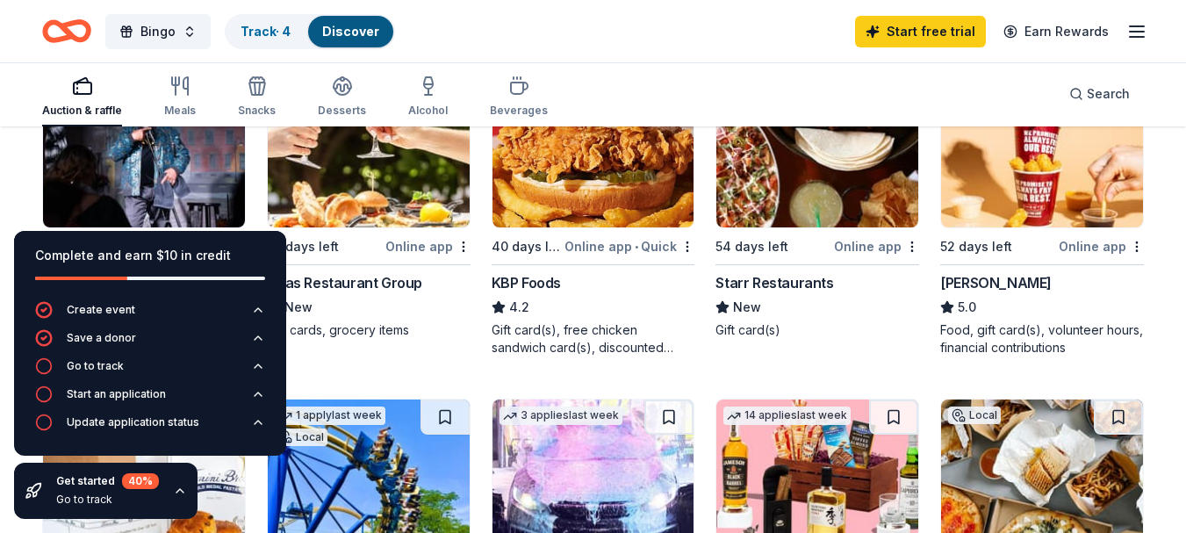
click at [174, 174] on img at bounding box center [144, 144] width 202 height 167
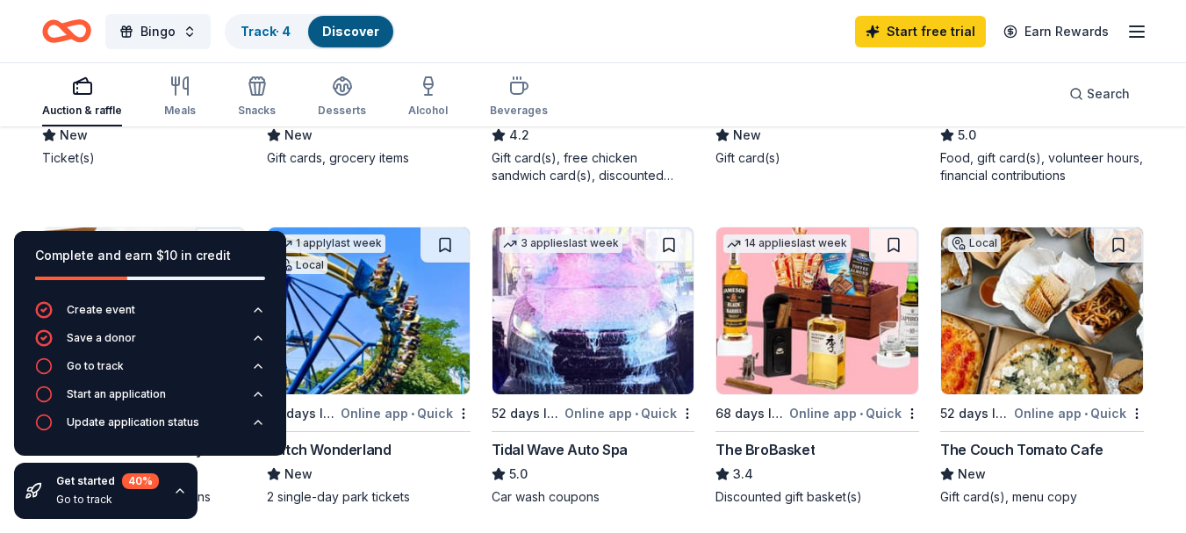
scroll to position [439, 0]
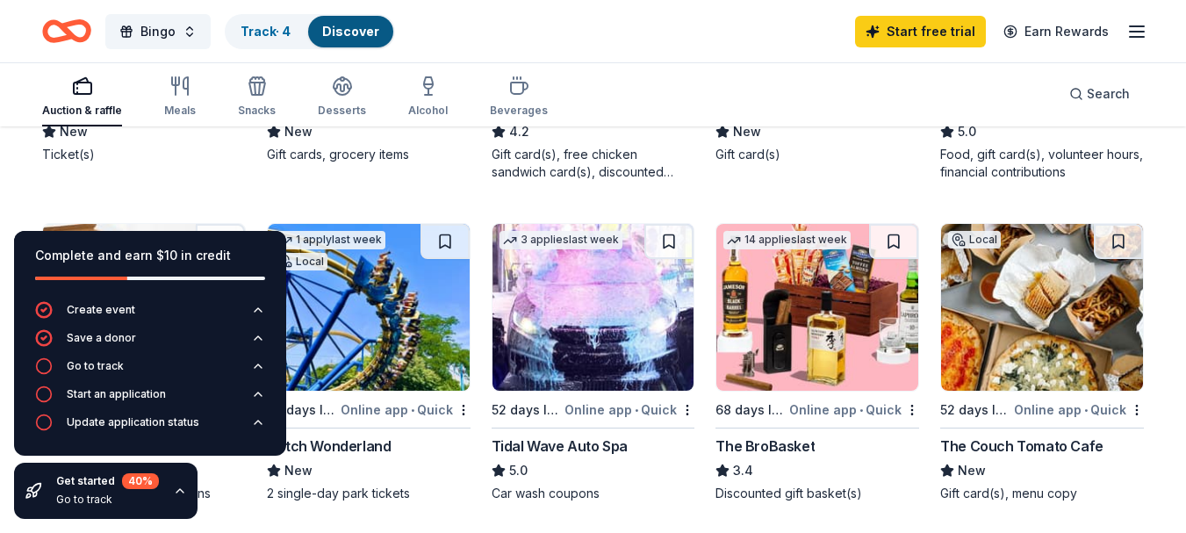
click at [177, 487] on icon "button" at bounding box center [180, 491] width 14 height 14
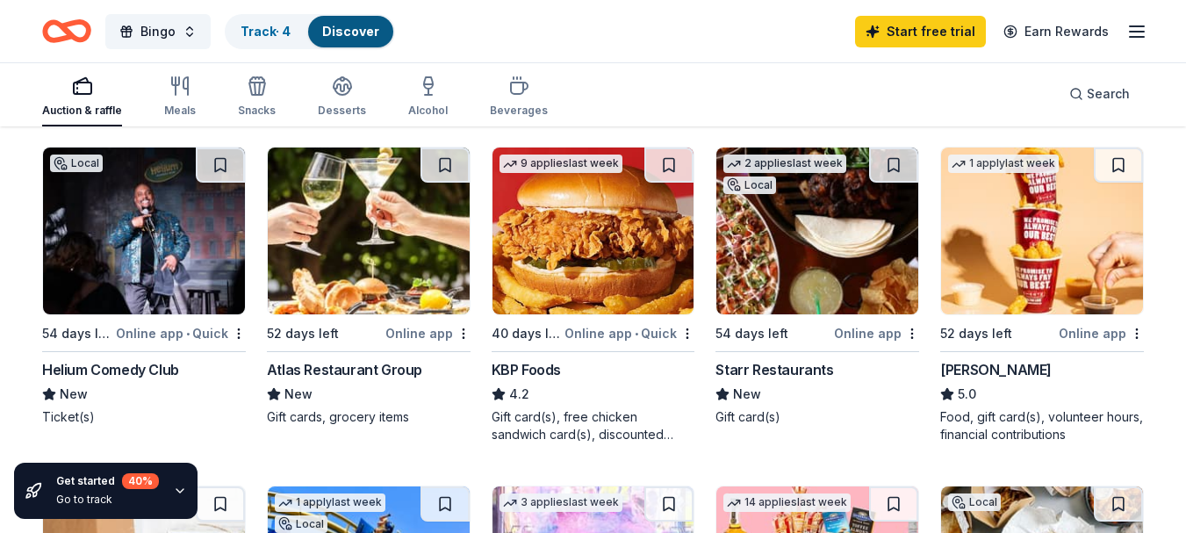
scroll to position [176, 0]
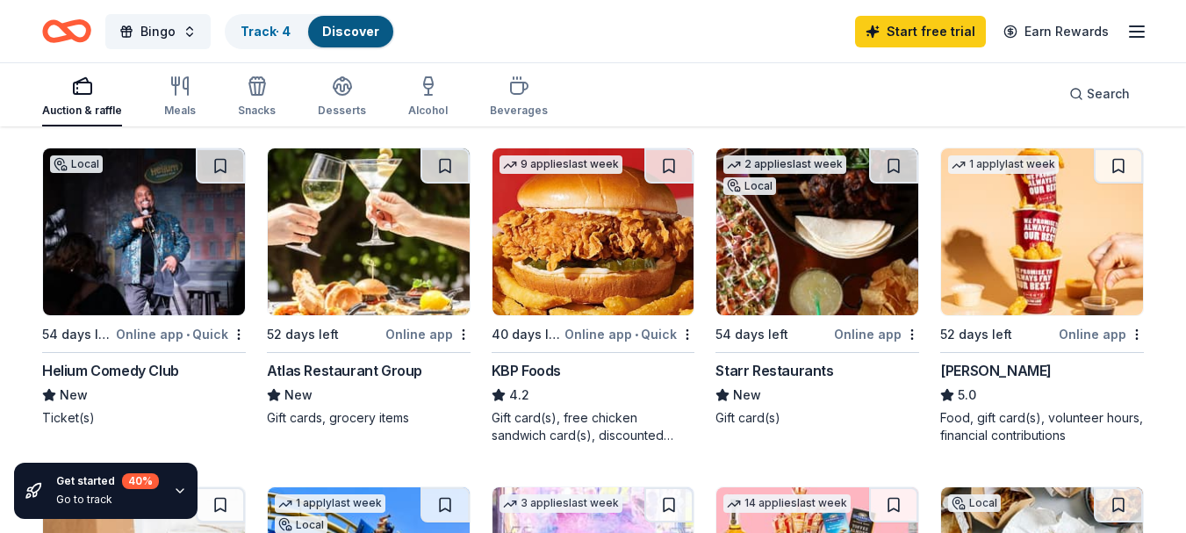
click at [116, 238] on img at bounding box center [144, 231] width 202 height 167
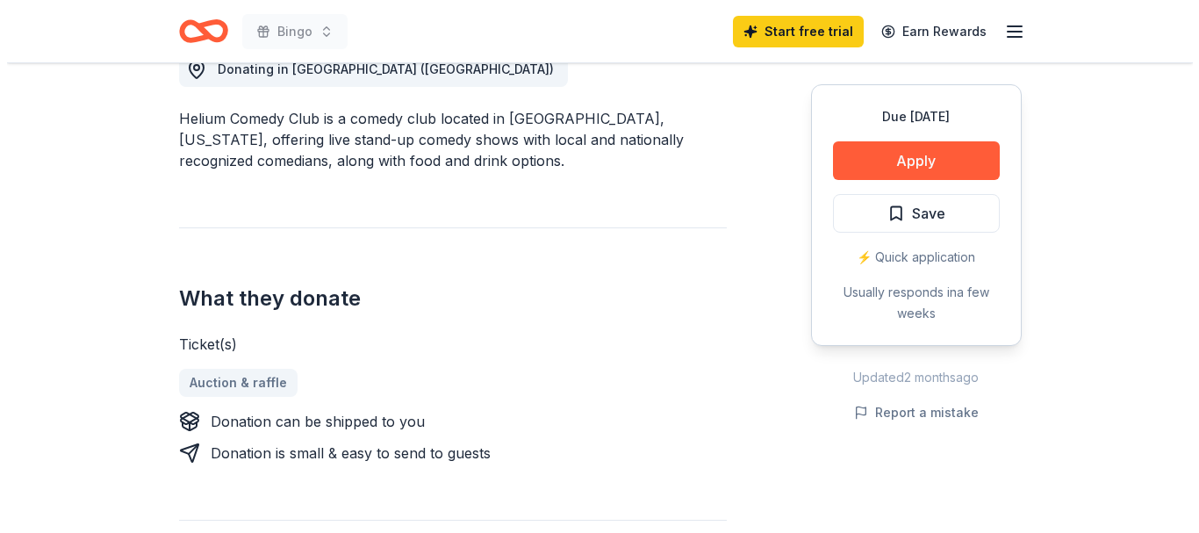
scroll to position [527, 0]
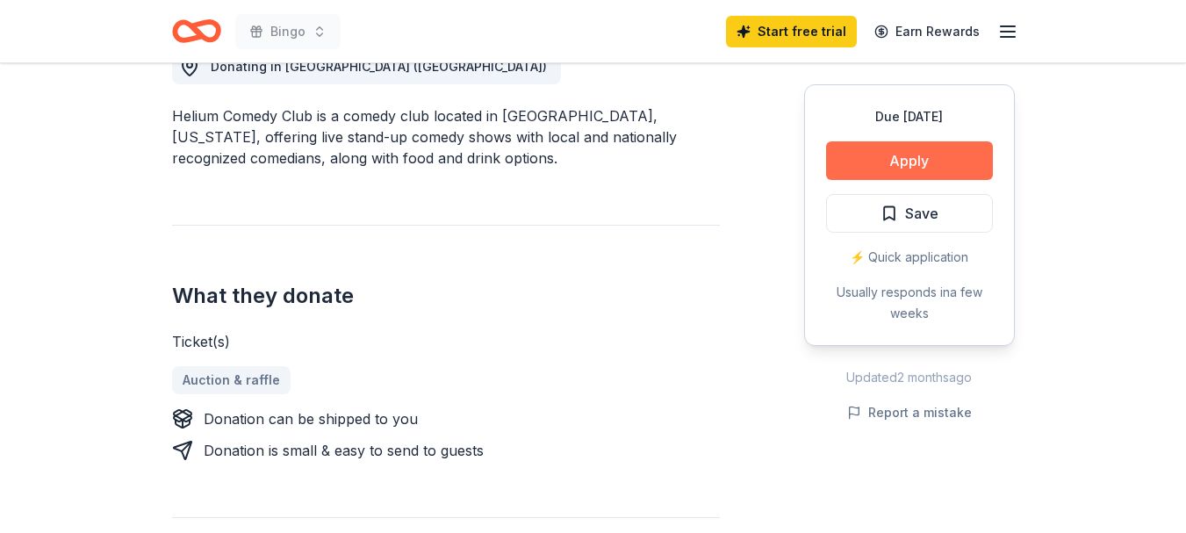
click at [914, 152] on button "Apply" at bounding box center [909, 160] width 167 height 39
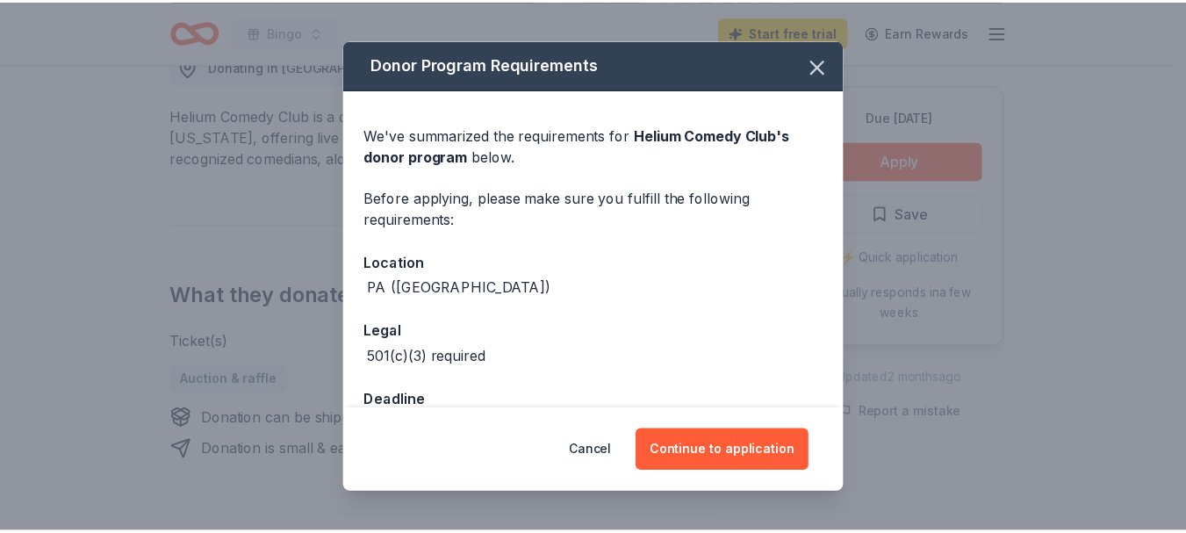
scroll to position [51, 0]
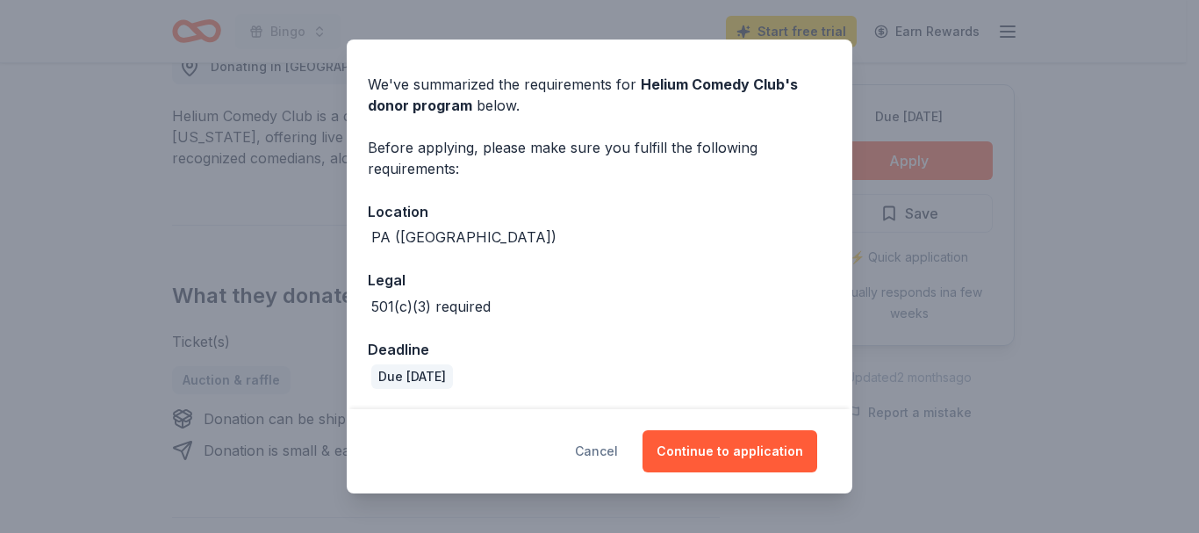
click at [592, 440] on button "Cancel" at bounding box center [596, 451] width 43 height 42
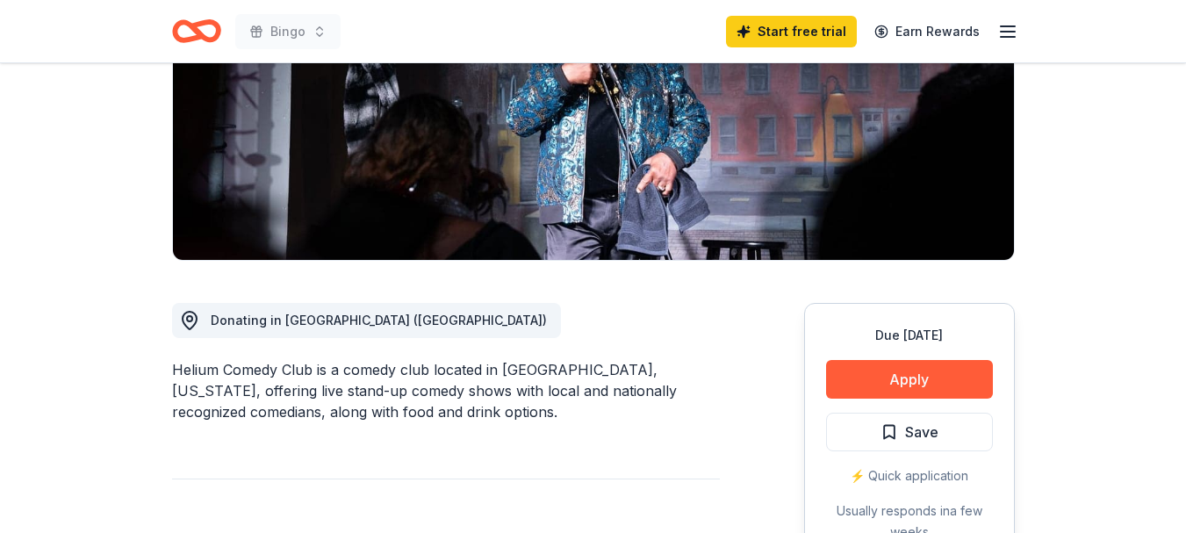
scroll to position [263, 0]
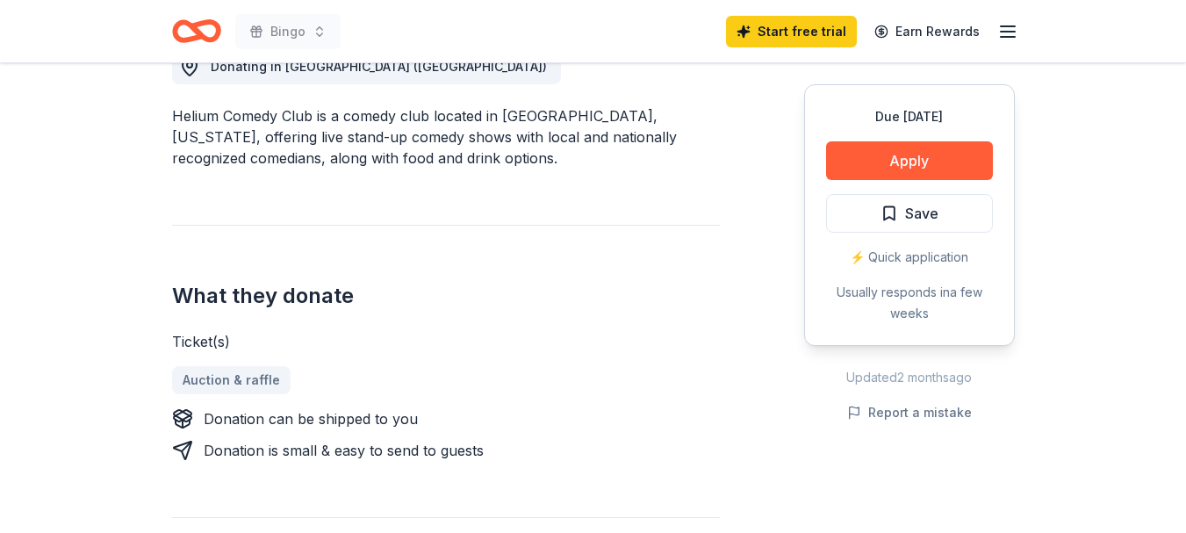
scroll to position [527, 0]
click at [933, 161] on button "Apply" at bounding box center [909, 160] width 167 height 39
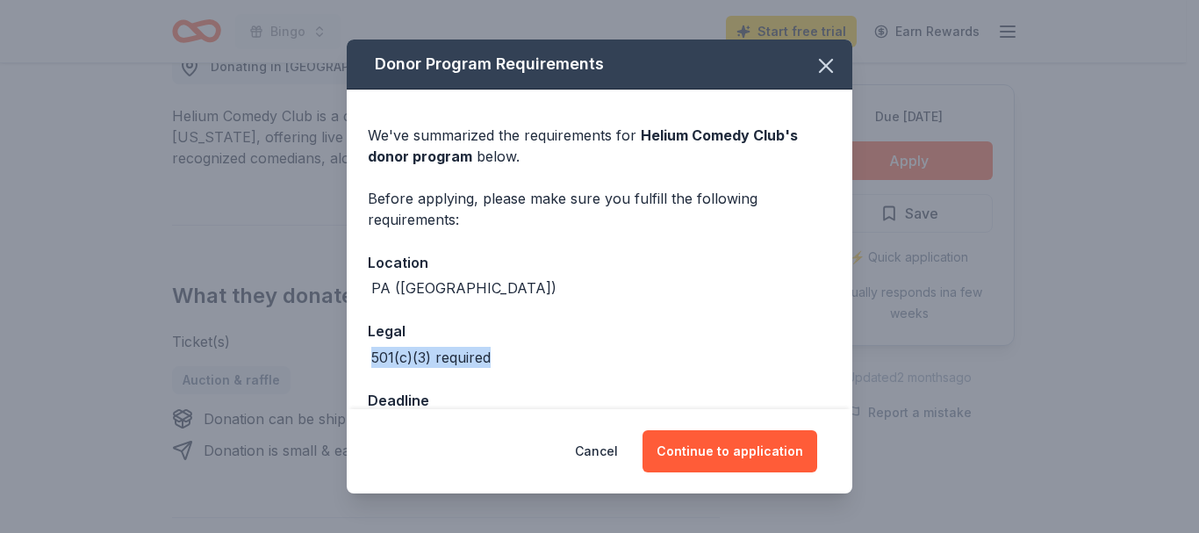
drag, startPoint x: 372, startPoint y: 355, endPoint x: 527, endPoint y: 351, distance: 155.4
click at [527, 351] on div "501(c)(3) required" at bounding box center [599, 357] width 463 height 21
copy div "501(c)(3) required"
click at [814, 57] on icon "button" at bounding box center [826, 66] width 25 height 25
